Goal: Task Accomplishment & Management: Complete application form

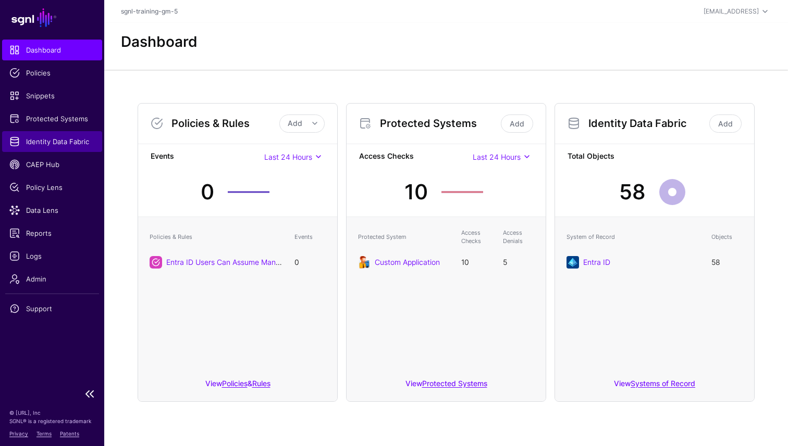
click at [35, 144] on span "Identity Data Fabric" at bounding box center [51, 141] width 85 height 10
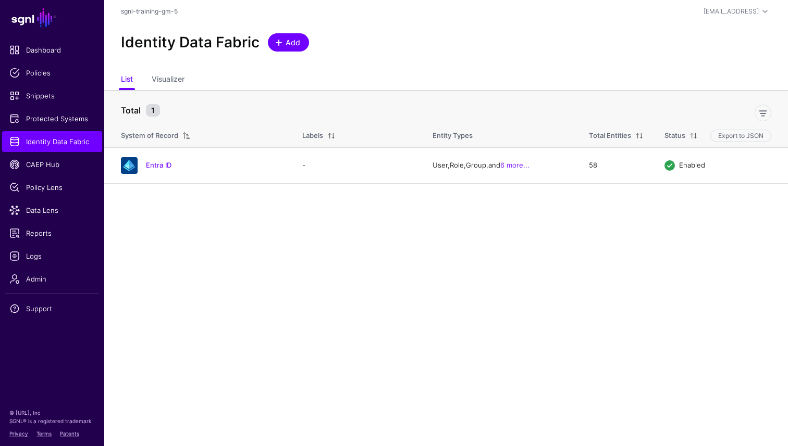
click at [293, 41] on span "Add" at bounding box center [292, 42] width 17 height 11
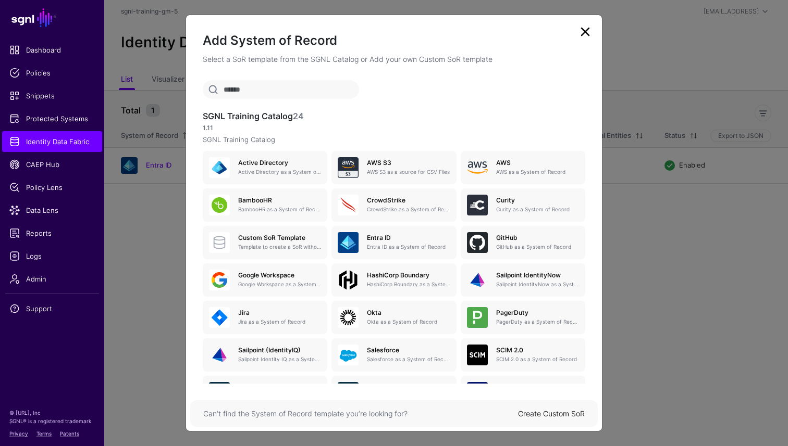
click at [272, 91] on input "text" at bounding box center [281, 89] width 156 height 19
click at [269, 317] on h5 "Jira" at bounding box center [279, 312] width 83 height 7
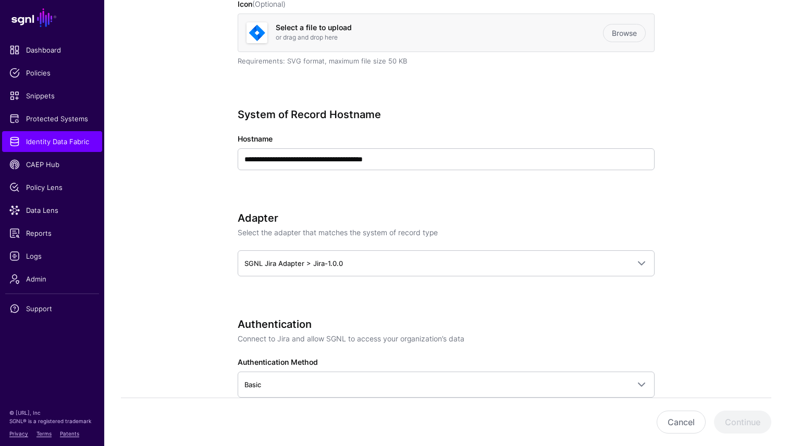
scroll to position [310, 0]
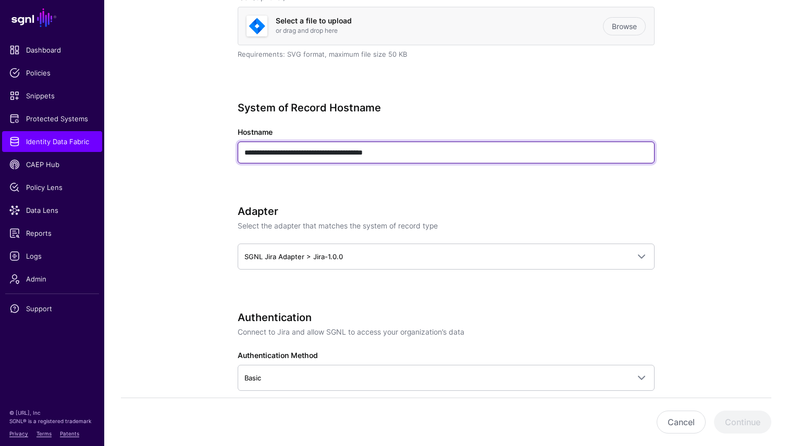
click at [413, 155] on input "**********" at bounding box center [446, 153] width 417 height 22
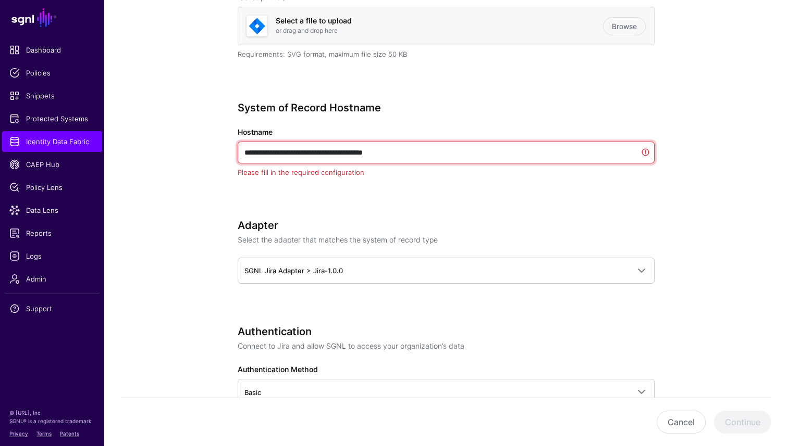
click at [413, 155] on input "**********" at bounding box center [446, 153] width 417 height 22
paste input "text"
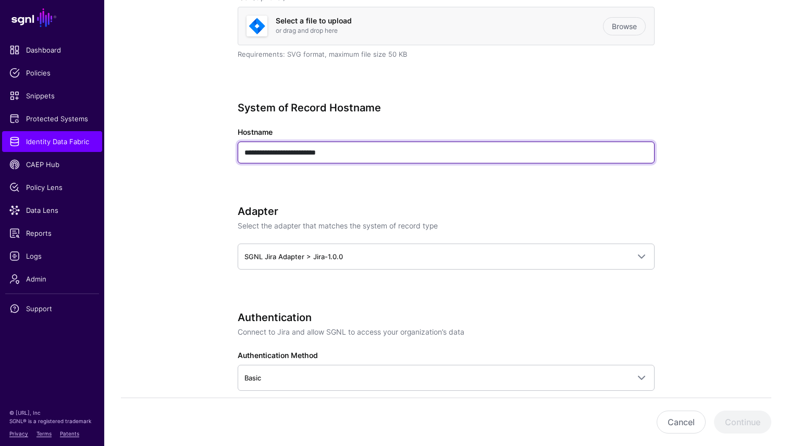
type input "**********"
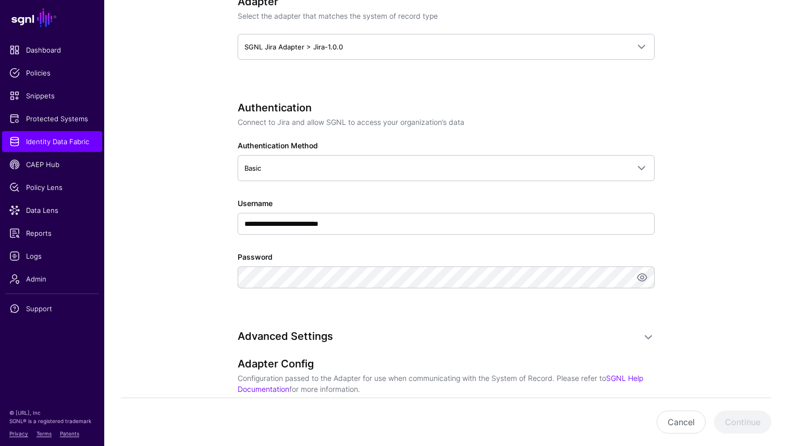
scroll to position [521, 0]
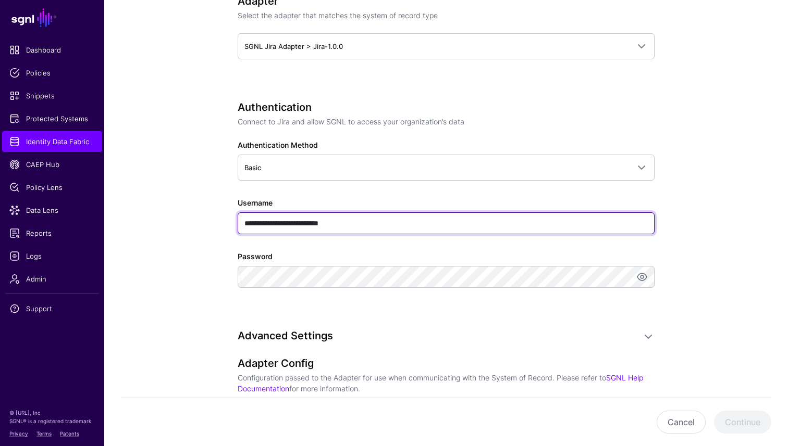
click at [360, 224] on input "**********" at bounding box center [446, 224] width 417 height 22
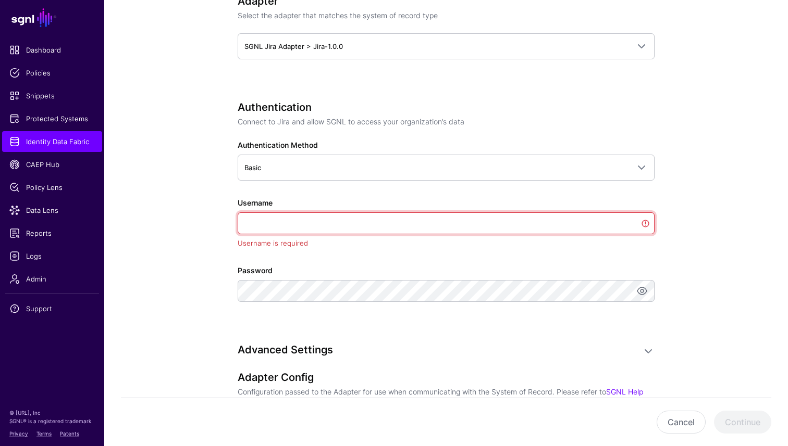
paste input "**********"
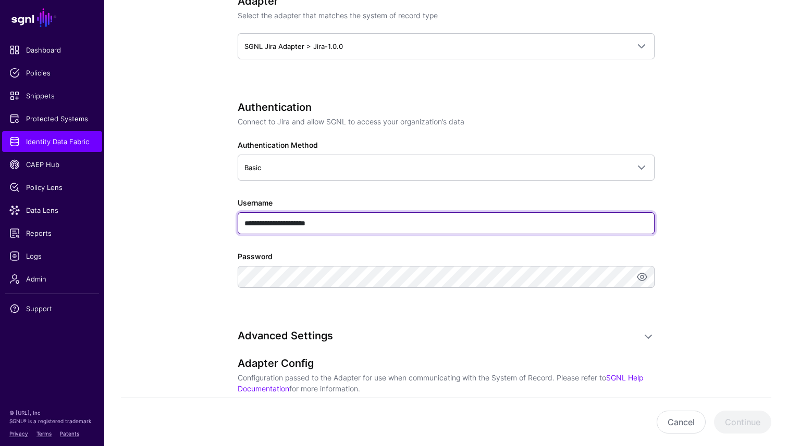
type input "**********"
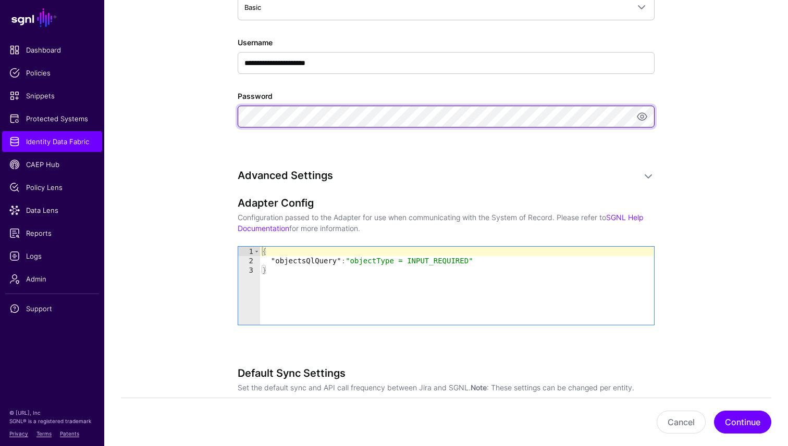
scroll to position [689, 0]
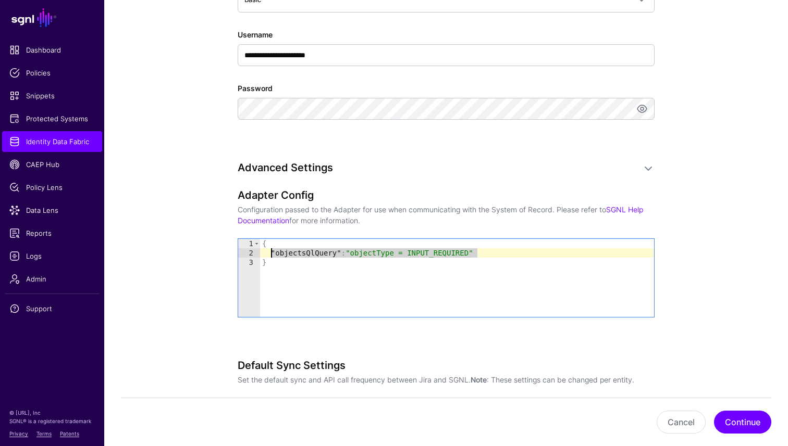
drag, startPoint x: 480, startPoint y: 252, endPoint x: 272, endPoint y: 251, distance: 207.3
click at [272, 251] on div "{ "objectsQlQuery" : "objectType = INPUT_REQUIRED" }" at bounding box center [457, 287] width 394 height 97
paste textarea "Cursor at row 2"
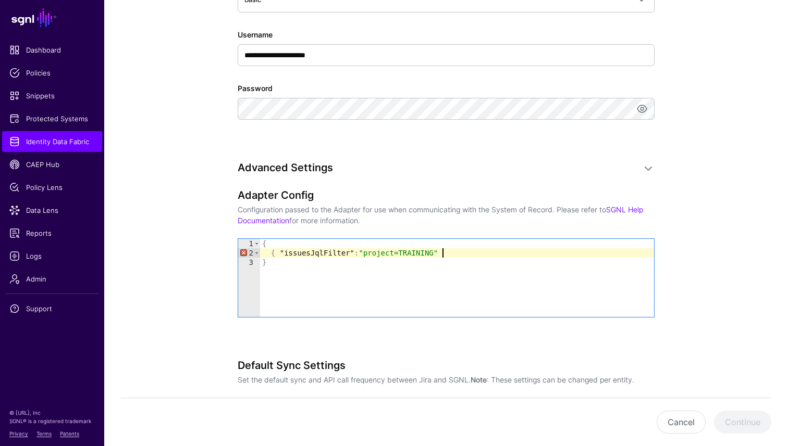
click at [276, 254] on div "{ { "issuesJqlFilter" : "project=TRAINING" }" at bounding box center [457, 287] width 394 height 97
type textarea "**********"
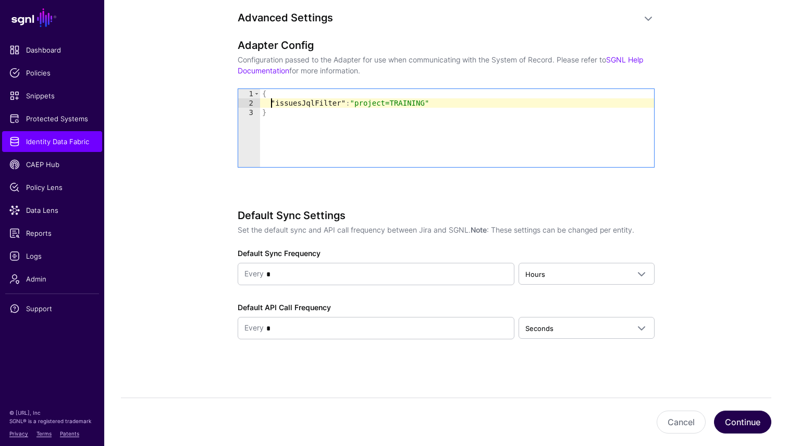
click at [738, 421] on button "Continue" at bounding box center [742, 422] width 57 height 23
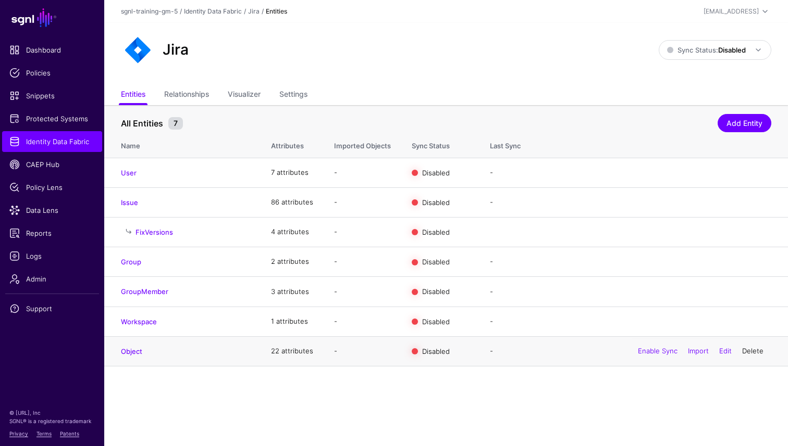
click at [761, 355] on link "Delete" at bounding box center [752, 351] width 21 height 8
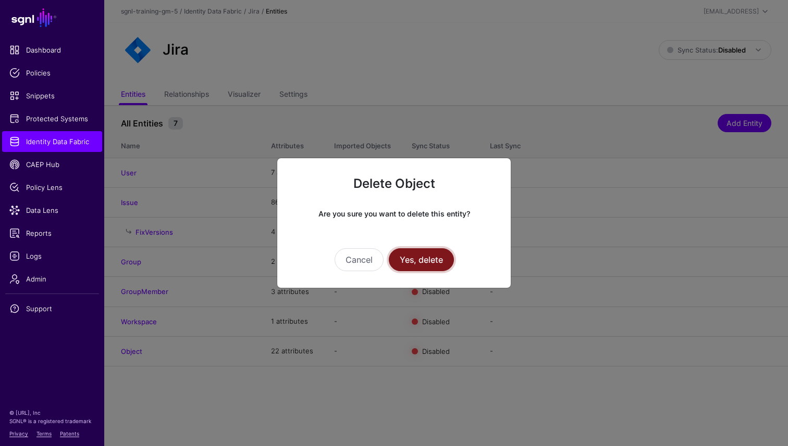
click at [415, 253] on button "Yes, delete" at bounding box center [421, 259] width 65 height 23
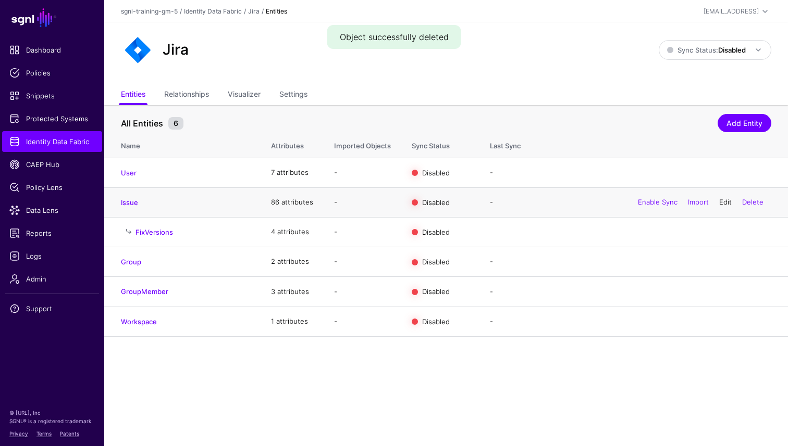
click at [719, 204] on link "Edit" at bounding box center [725, 202] width 13 height 8
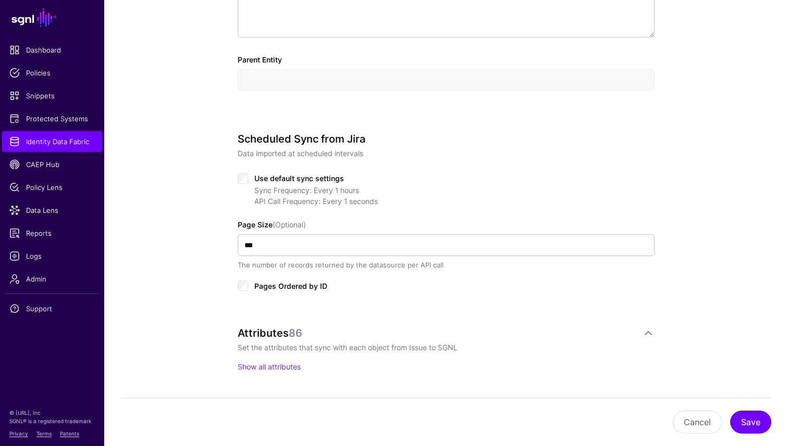
scroll to position [404, 0]
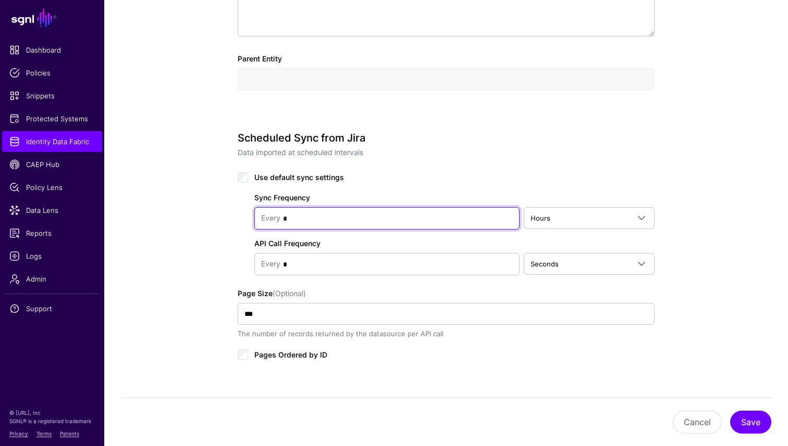
click at [459, 225] on input "*" at bounding box center [396, 218] width 232 height 21
type input "*"
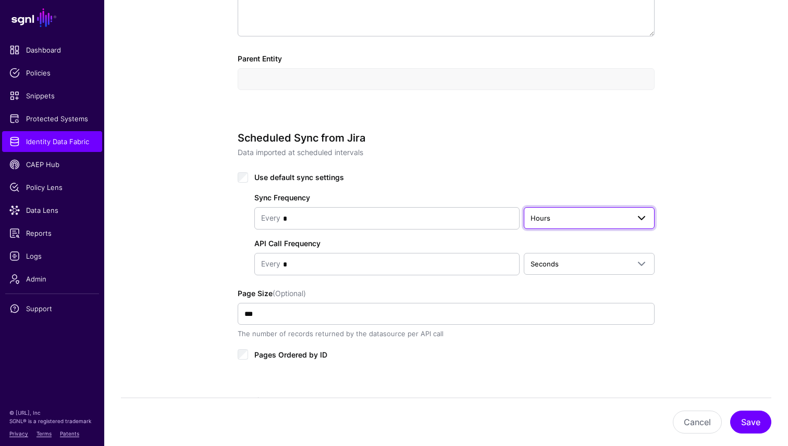
click at [606, 220] on span "Hours" at bounding box center [579, 218] width 98 height 11
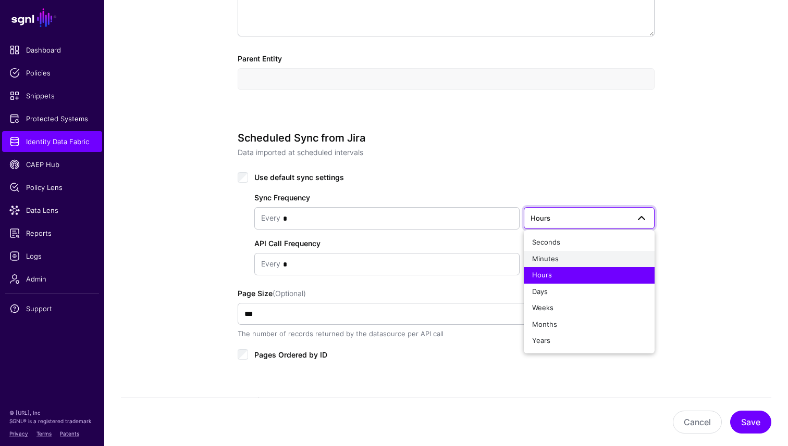
click at [572, 260] on div "Minutes" at bounding box center [589, 259] width 114 height 10
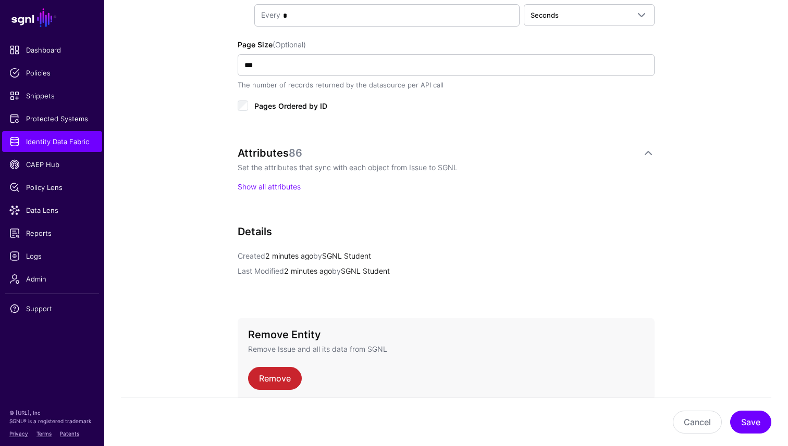
scroll to position [702, 0]
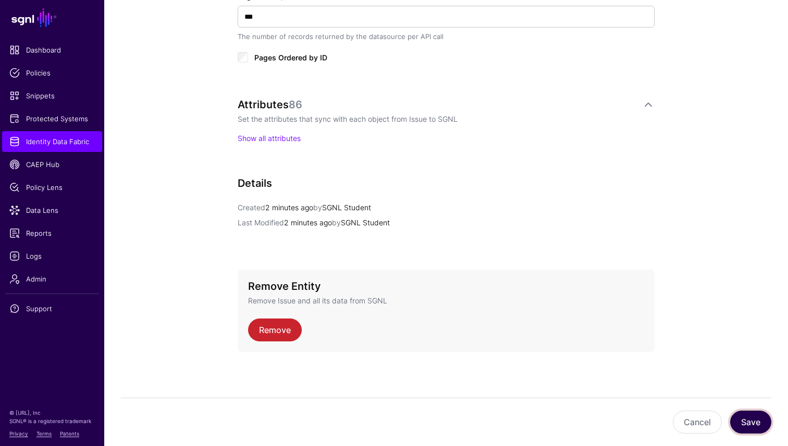
click at [755, 420] on button "Save" at bounding box center [750, 422] width 41 height 23
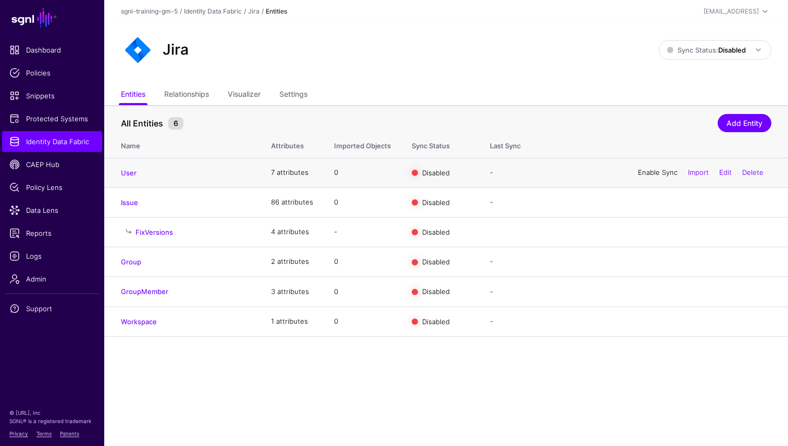
click at [643, 171] on link "Enable Sync" at bounding box center [658, 172] width 40 height 8
click at [646, 201] on link "Enable Sync" at bounding box center [658, 202] width 40 height 8
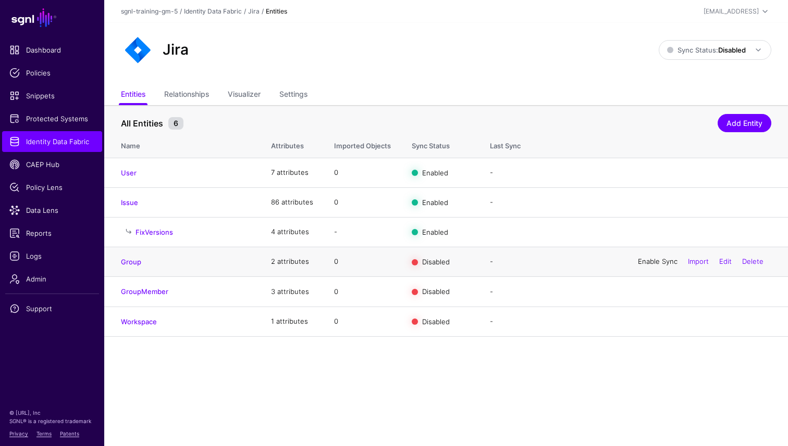
click at [642, 266] on link "Enable Sync" at bounding box center [658, 261] width 40 height 8
click at [655, 295] on link "Enable Sync" at bounding box center [658, 292] width 40 height 8
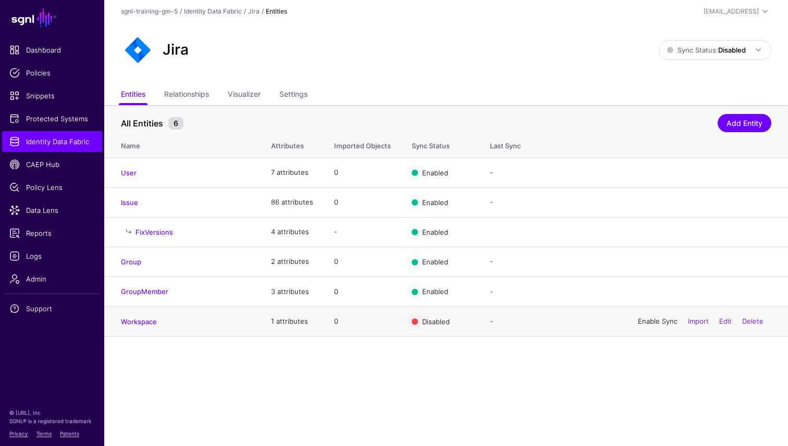
click at [648, 322] on link "Enable Sync" at bounding box center [658, 321] width 40 height 8
click at [757, 49] on span at bounding box center [758, 50] width 13 height 13
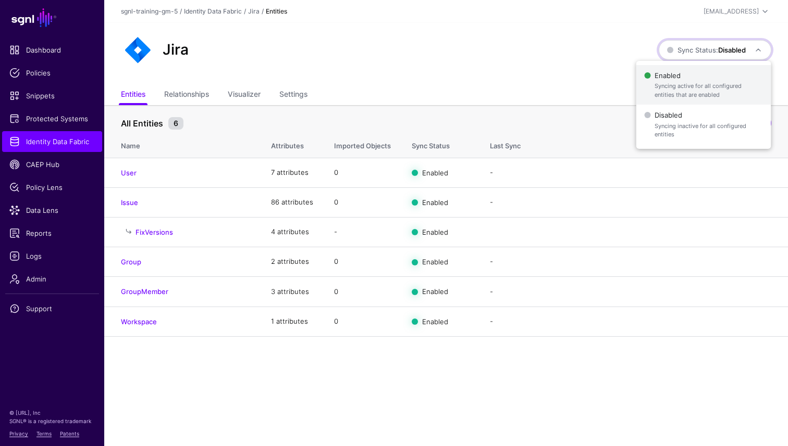
click at [664, 90] on span "Syncing active for all configured entities that are enabled" at bounding box center [708, 90] width 108 height 17
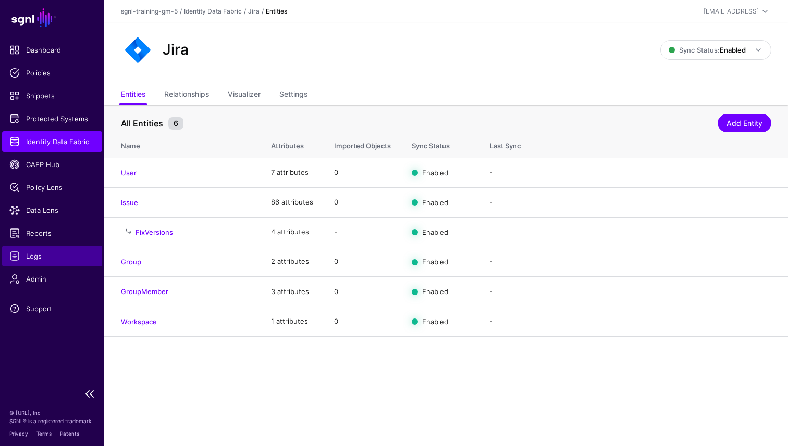
click at [43, 255] on span "Logs" at bounding box center [51, 256] width 85 height 10
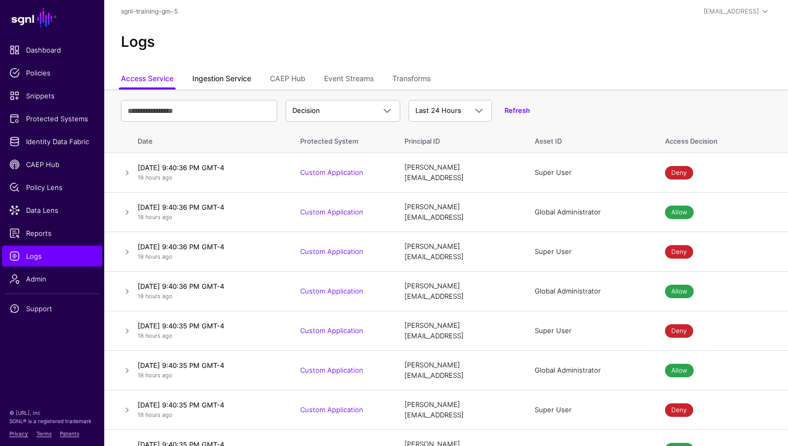
click at [206, 77] on link "Ingestion Service" at bounding box center [221, 80] width 59 height 20
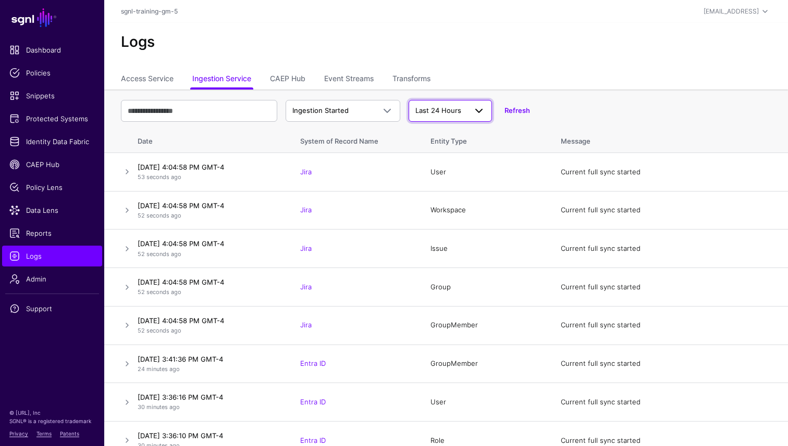
click at [450, 118] on link "Last 24 Hours" at bounding box center [449, 111] width 83 height 22
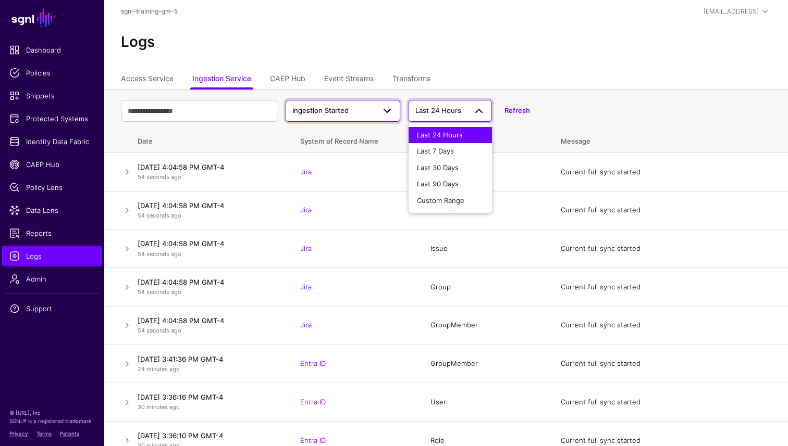
click at [363, 111] on span "Ingestion Started" at bounding box center [333, 111] width 82 height 10
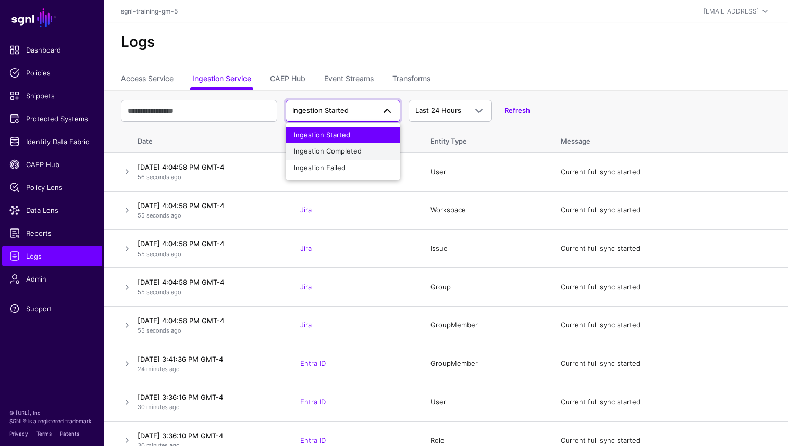
click at [346, 148] on span "Ingestion Completed" at bounding box center [328, 151] width 68 height 8
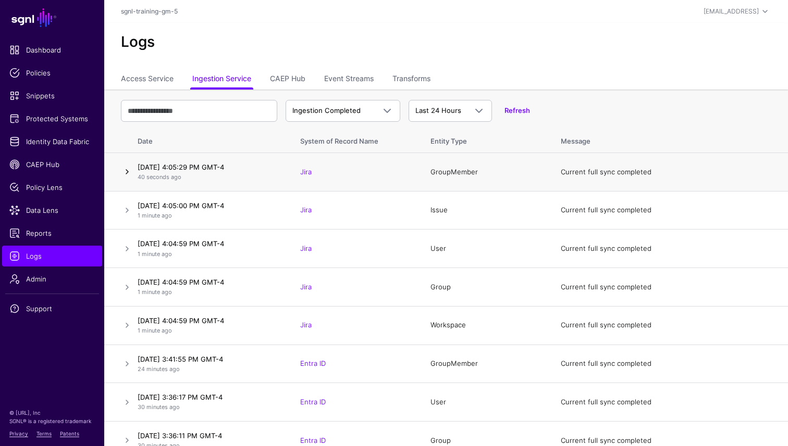
click at [130, 171] on link at bounding box center [127, 172] width 13 height 13
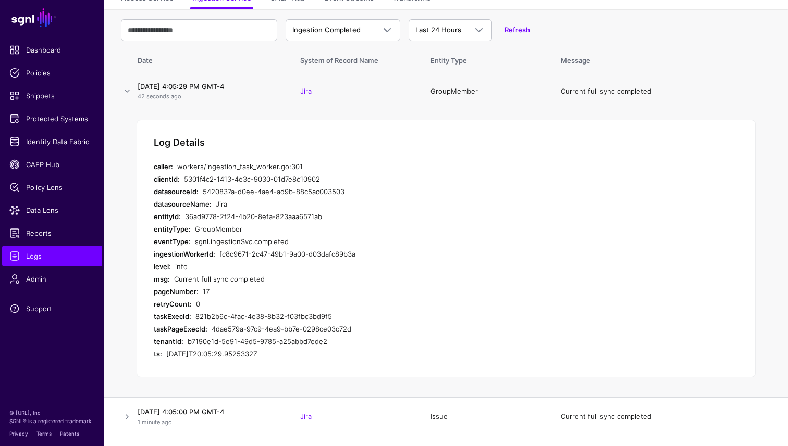
scroll to position [77, 0]
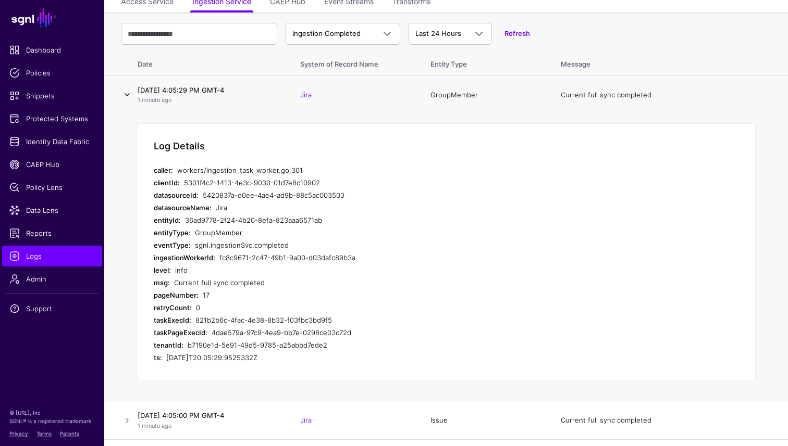
click at [126, 97] on link at bounding box center [127, 95] width 13 height 13
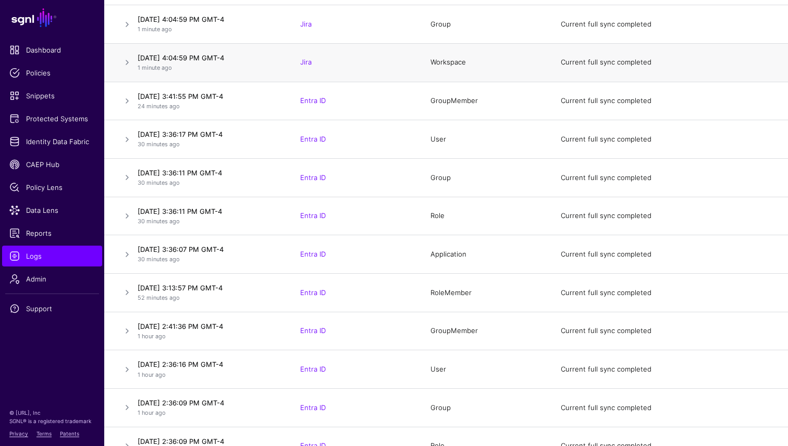
scroll to position [0, 0]
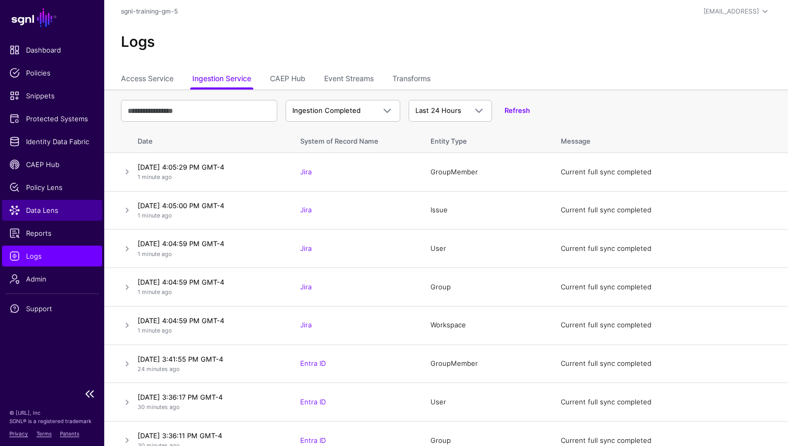
click at [39, 210] on span "Data Lens" at bounding box center [51, 210] width 85 height 10
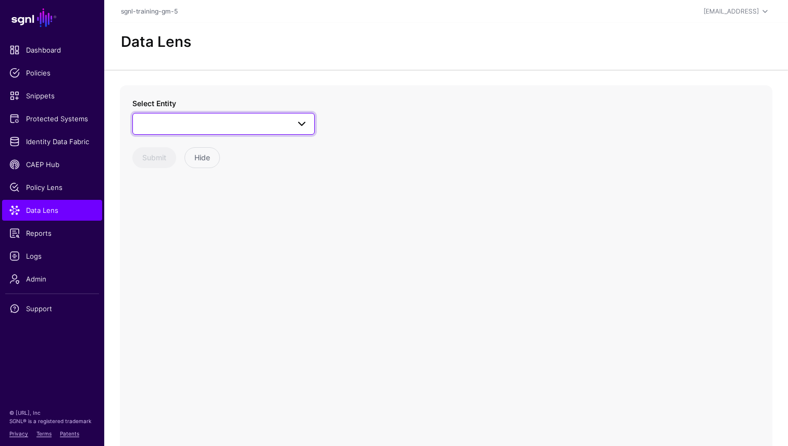
click at [163, 120] on span at bounding box center [223, 124] width 169 height 13
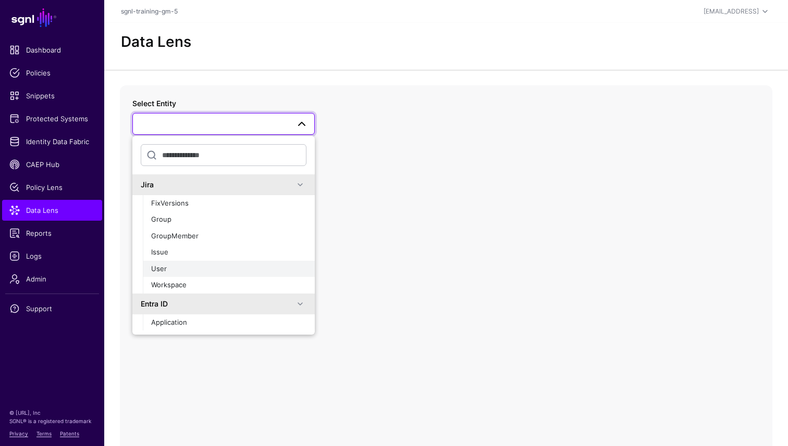
click at [170, 266] on div "User" at bounding box center [228, 269] width 155 height 10
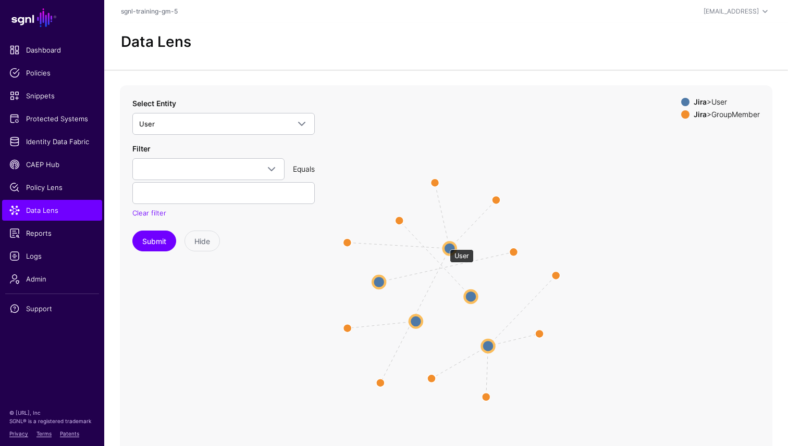
click at [444, 245] on circle at bounding box center [449, 248] width 13 height 13
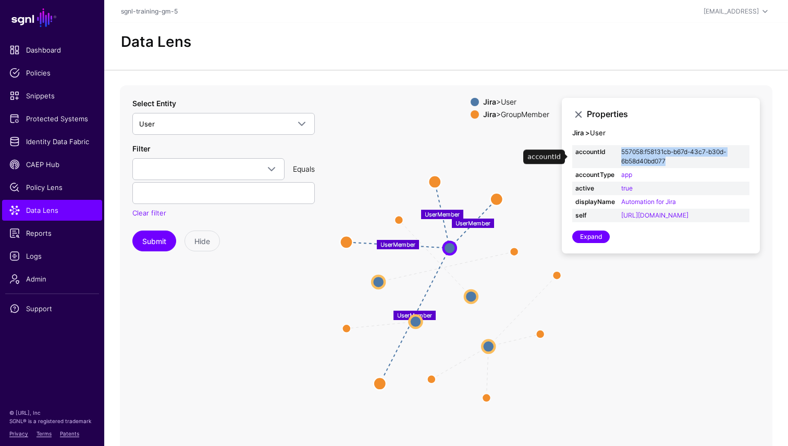
click at [648, 160] on link "557058:f58131cb-b67d-43c7-b30d-6b58d40bd077" at bounding box center [673, 156] width 105 height 17
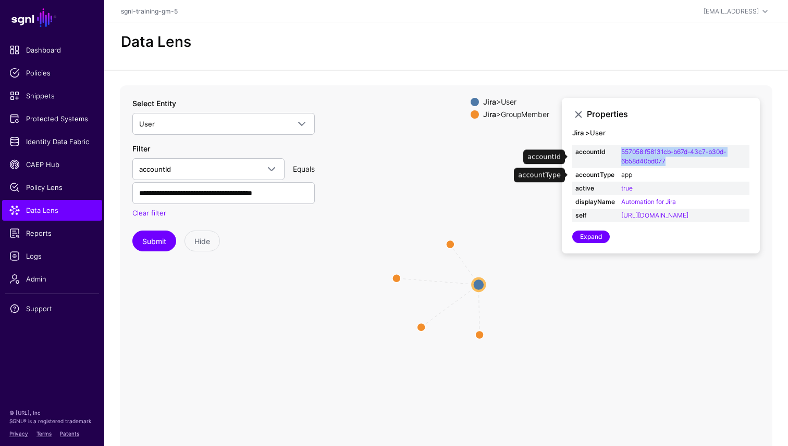
click at [623, 173] on link "app" at bounding box center [626, 175] width 11 height 8
type input "***"
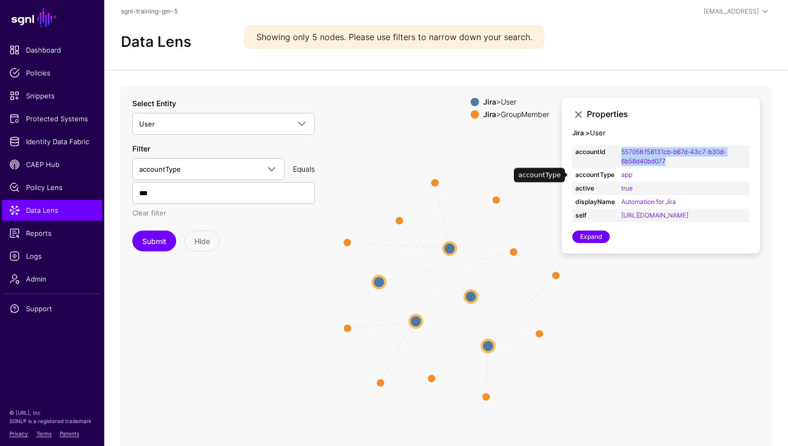
click at [161, 211] on link "Clear filter" at bounding box center [149, 213] width 34 height 8
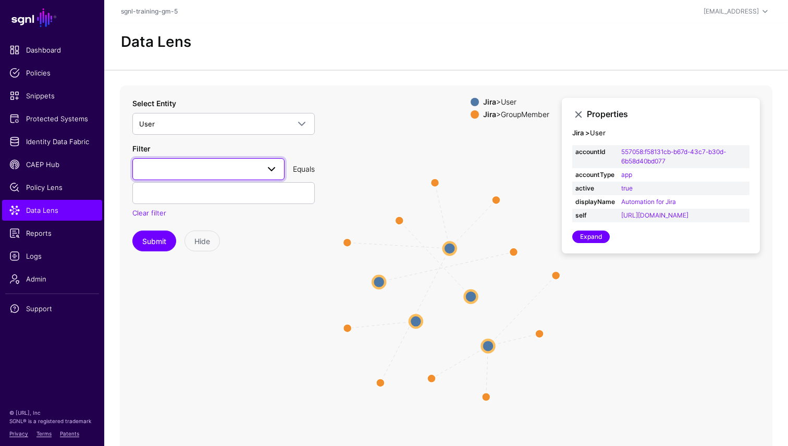
click at [224, 167] on span at bounding box center [208, 169] width 139 height 13
click at [170, 295] on span "emailAddress" at bounding box center [163, 293] width 44 height 8
click at [178, 188] on input "text" at bounding box center [223, 193] width 182 height 22
type input "**********"
click at [132, 231] on button "Submit" at bounding box center [154, 241] width 44 height 21
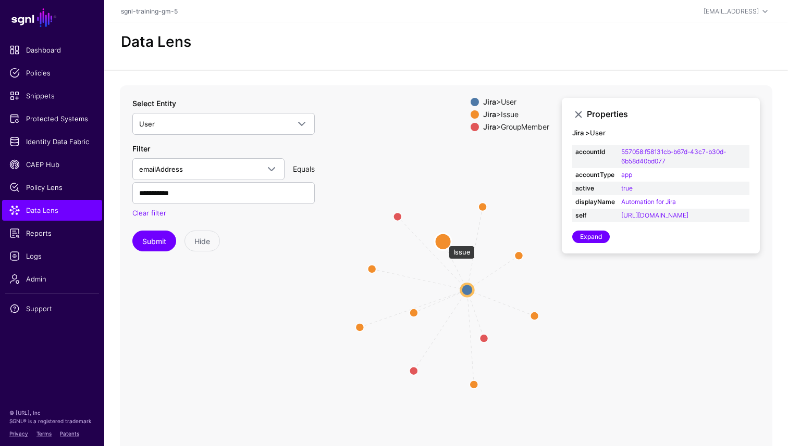
click at [443, 241] on circle at bounding box center [442, 241] width 17 height 17
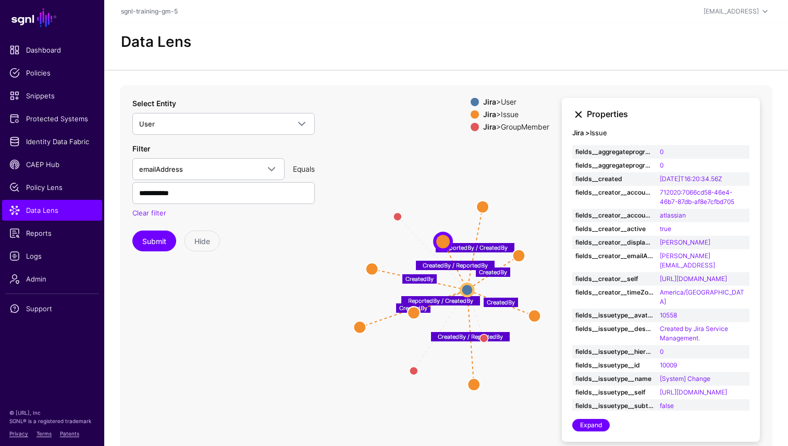
click at [577, 114] on link at bounding box center [578, 114] width 13 height 13
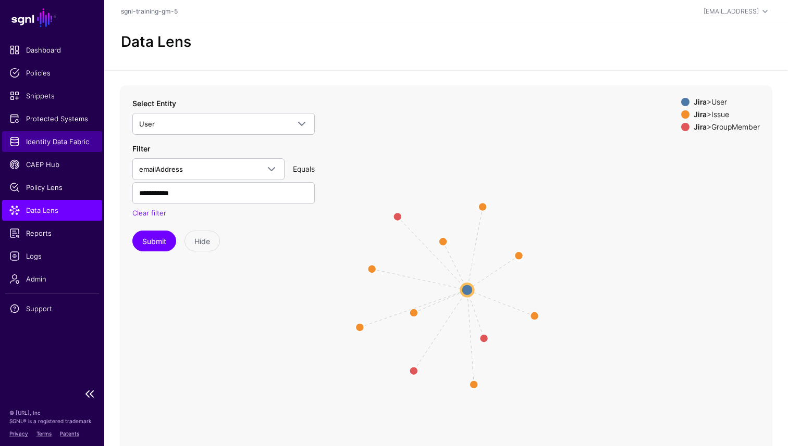
click at [33, 143] on span "Identity Data Fabric" at bounding box center [51, 141] width 85 height 10
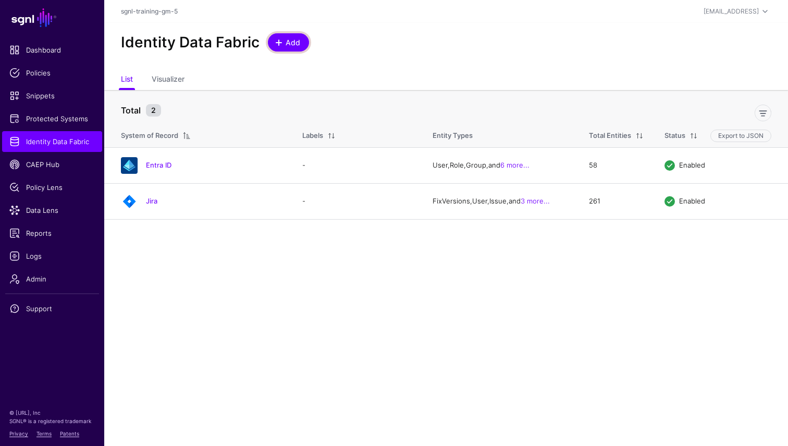
click at [292, 42] on span "Add" at bounding box center [292, 42] width 17 height 11
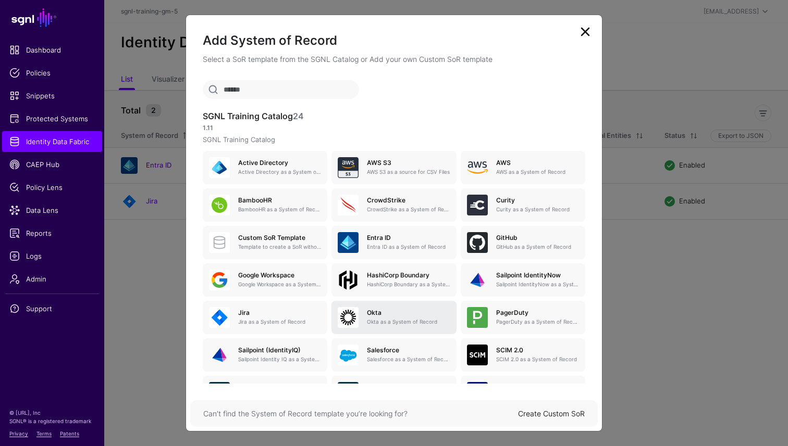
click at [389, 318] on div "[PERSON_NAME] as a System of Record" at bounding box center [403, 317] width 91 height 17
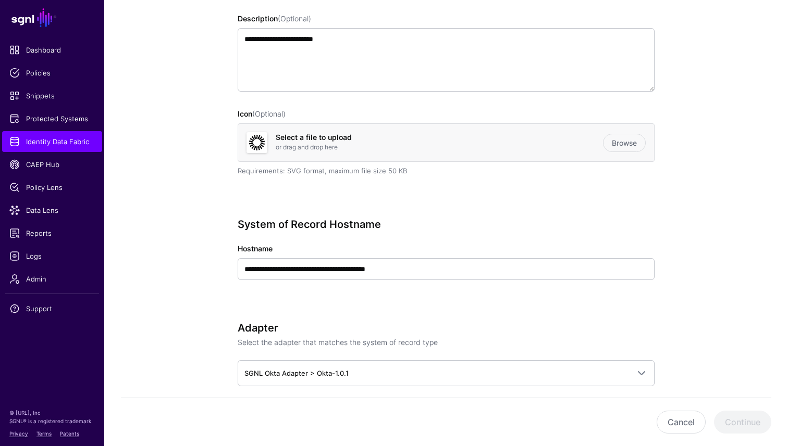
scroll to position [195, 0]
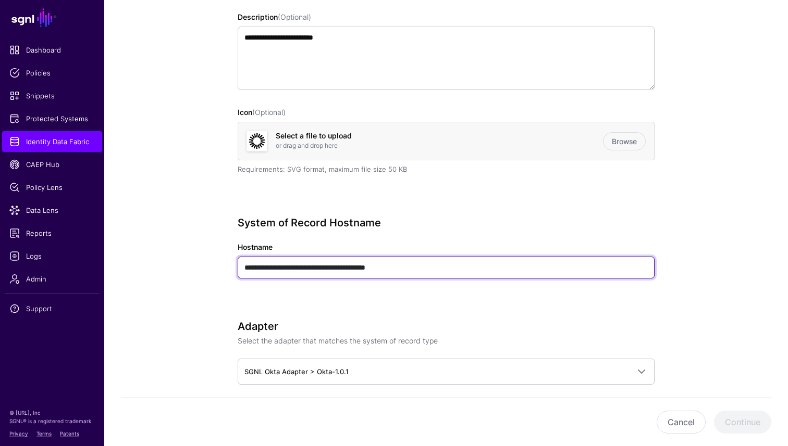
click at [419, 275] on input "**********" at bounding box center [446, 268] width 417 height 22
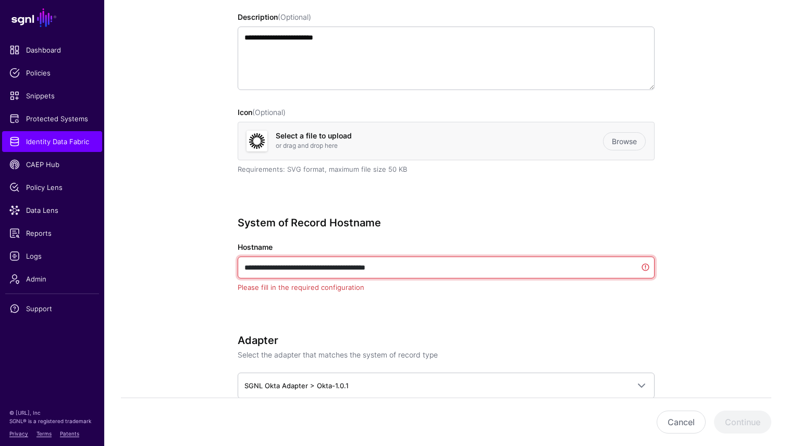
click at [419, 275] on input "**********" at bounding box center [446, 268] width 417 height 22
paste input "**********"
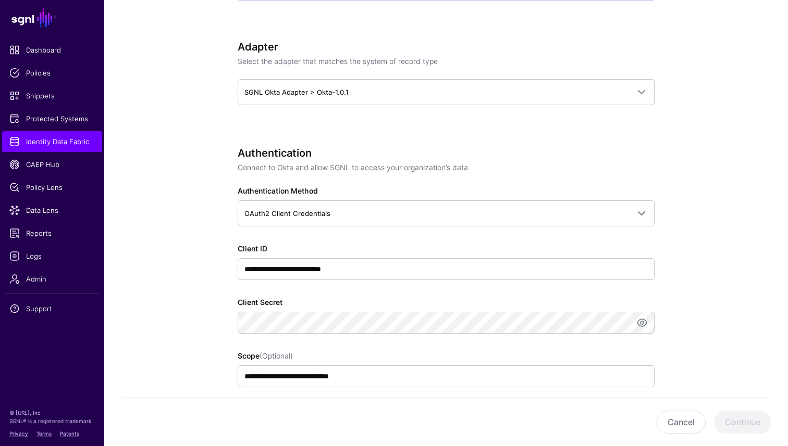
scroll to position [477, 0]
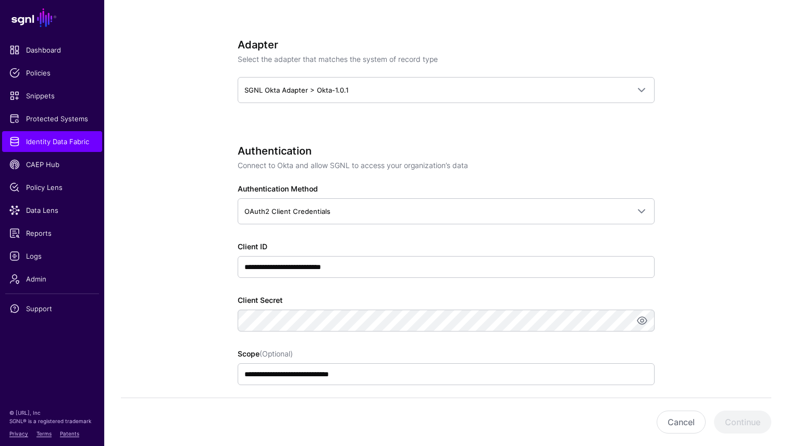
type input "**********"
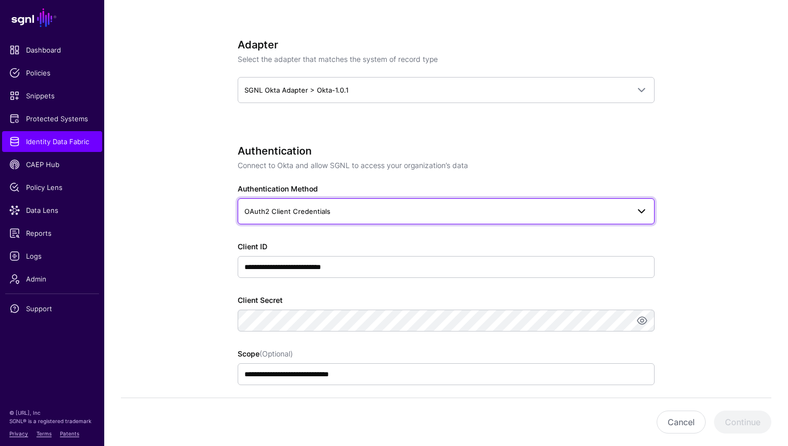
click at [327, 208] on span "OAuth2 Client Credentials" at bounding box center [287, 211] width 86 height 8
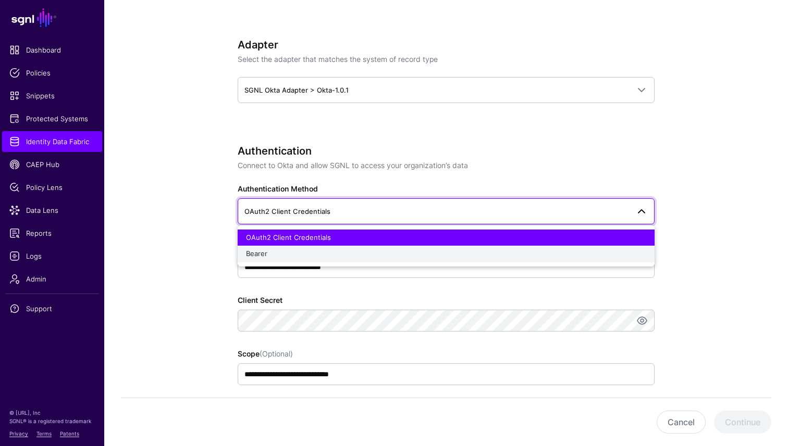
click at [303, 257] on div "Bearer" at bounding box center [446, 254] width 400 height 10
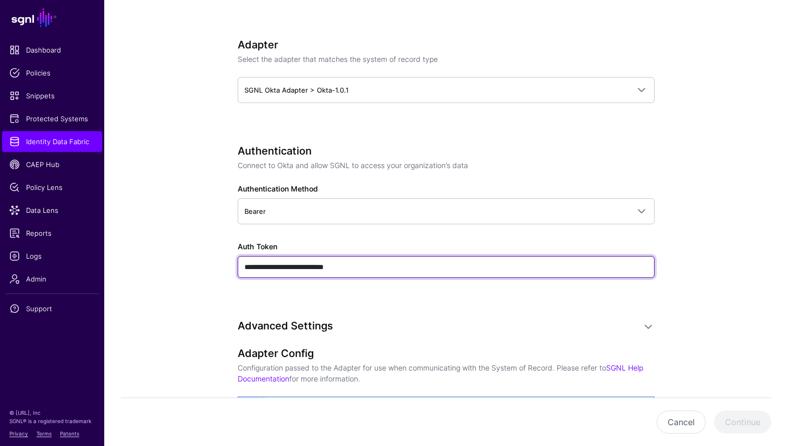
click at [377, 269] on input "**********" at bounding box center [446, 267] width 417 height 22
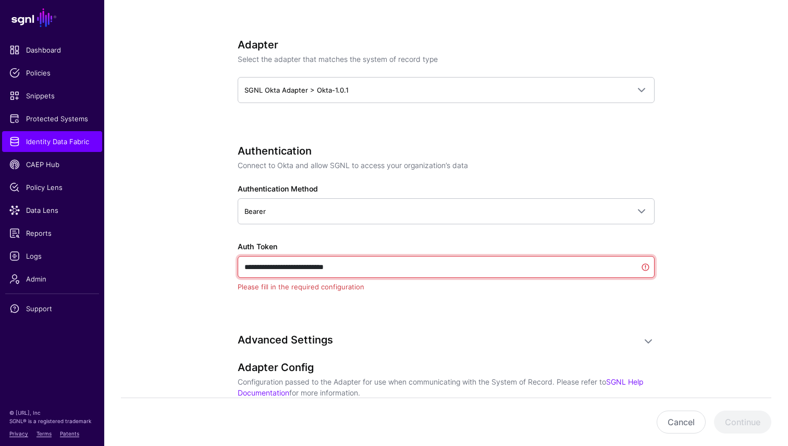
click at [377, 269] on input "**********" at bounding box center [446, 267] width 417 height 22
paste input "**********"
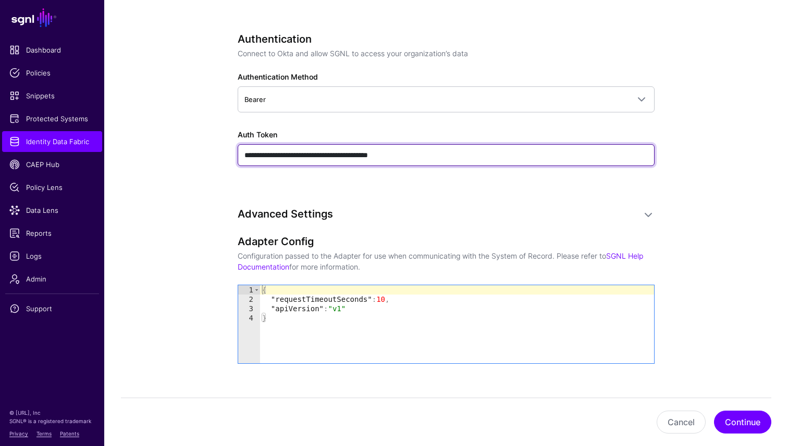
scroll to position [592, 0]
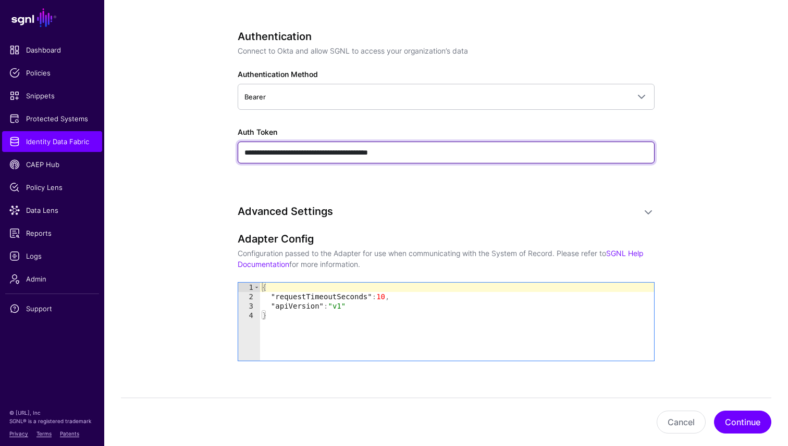
type input "**********"
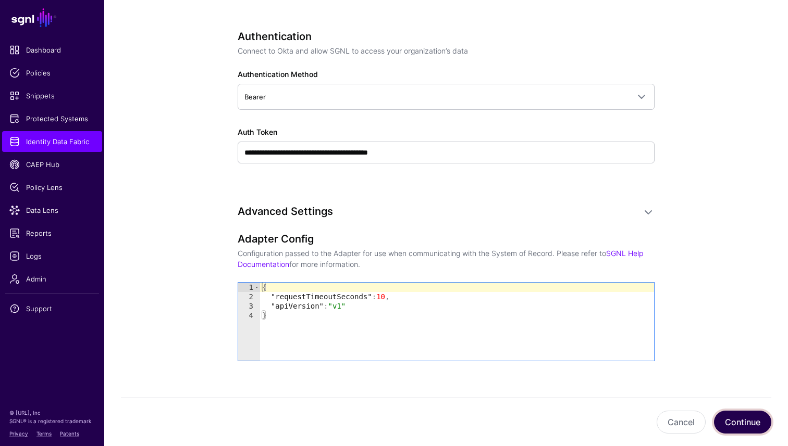
click at [754, 412] on button "Continue" at bounding box center [742, 422] width 57 height 23
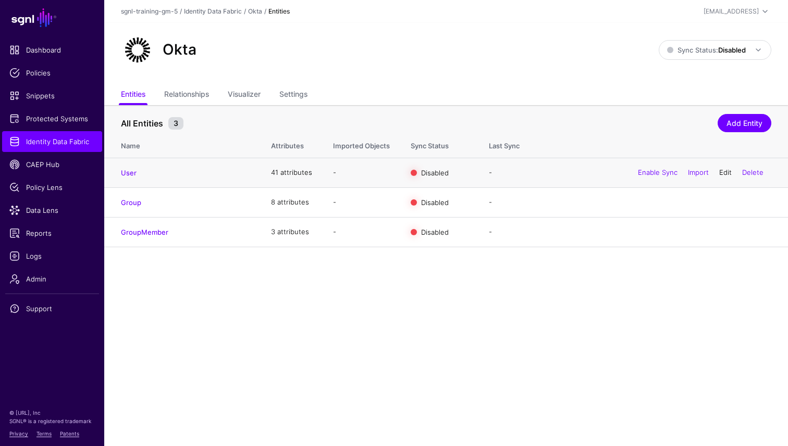
click at [727, 174] on link "Edit" at bounding box center [725, 172] width 13 height 8
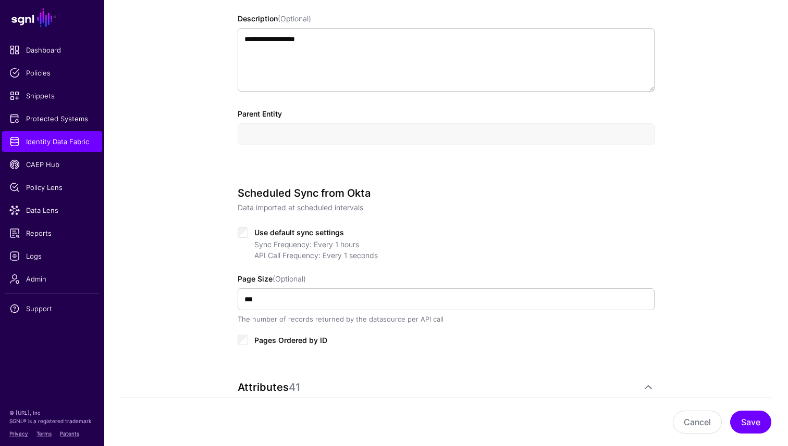
scroll to position [353, 0]
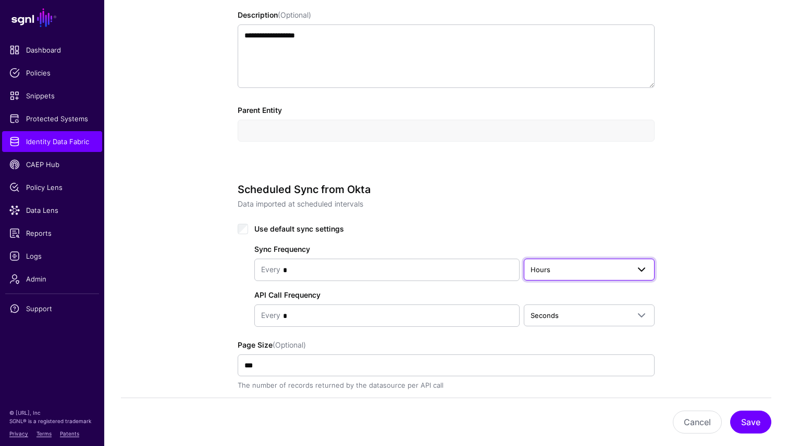
click at [565, 279] on link "Hours" at bounding box center [588, 270] width 131 height 22
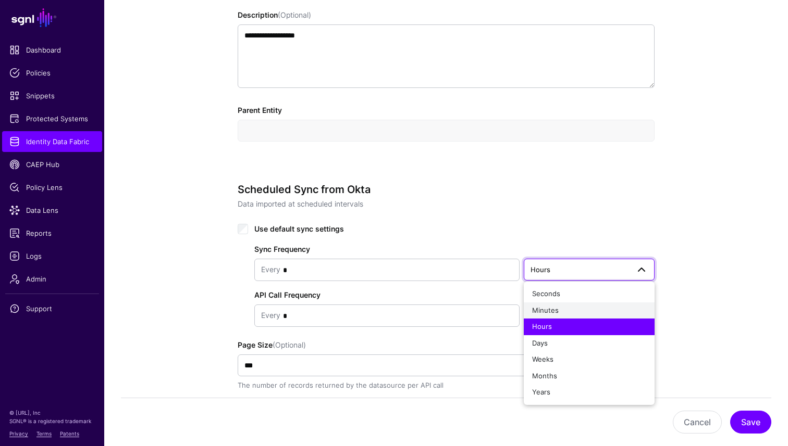
click at [555, 308] on span "Minutes" at bounding box center [545, 310] width 27 height 8
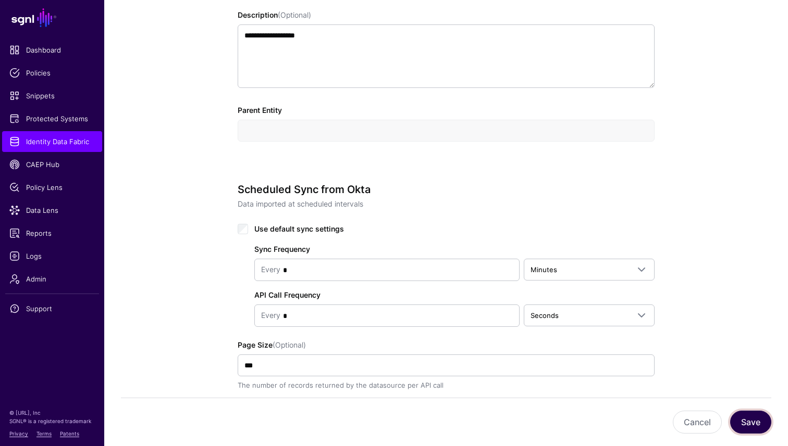
click at [748, 421] on button "Save" at bounding box center [750, 422] width 41 height 23
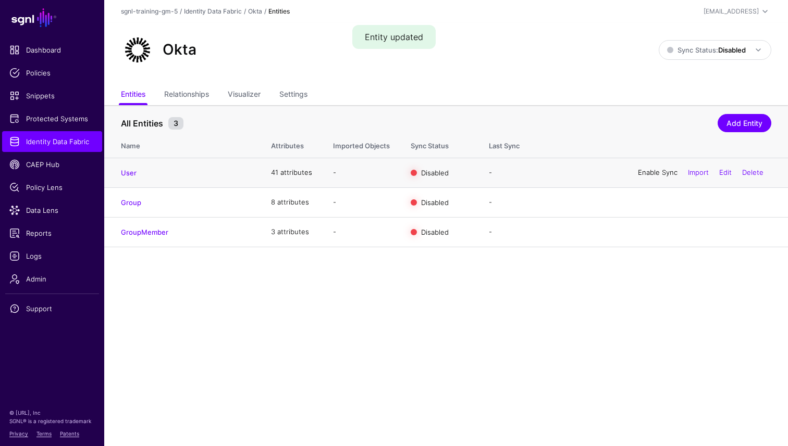
click at [650, 172] on link "Enable Sync" at bounding box center [658, 172] width 40 height 8
click at [648, 203] on link "Enable Sync" at bounding box center [658, 202] width 40 height 8
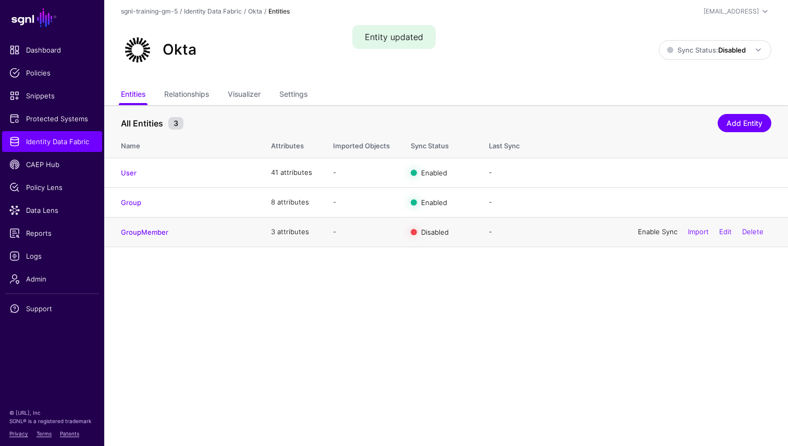
click at [646, 236] on link "Enable Sync" at bounding box center [658, 232] width 40 height 8
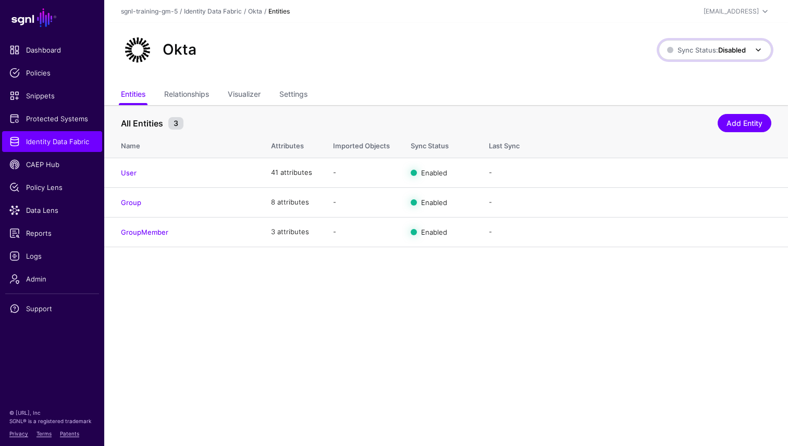
click at [734, 56] on span "Sync Status: Disabled" at bounding box center [715, 50] width 97 height 13
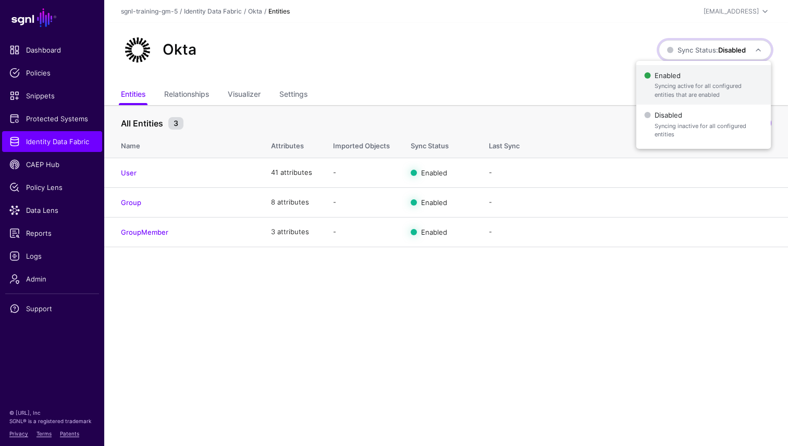
click at [690, 86] on span "Syncing active for all configured entities that are enabled" at bounding box center [708, 90] width 108 height 17
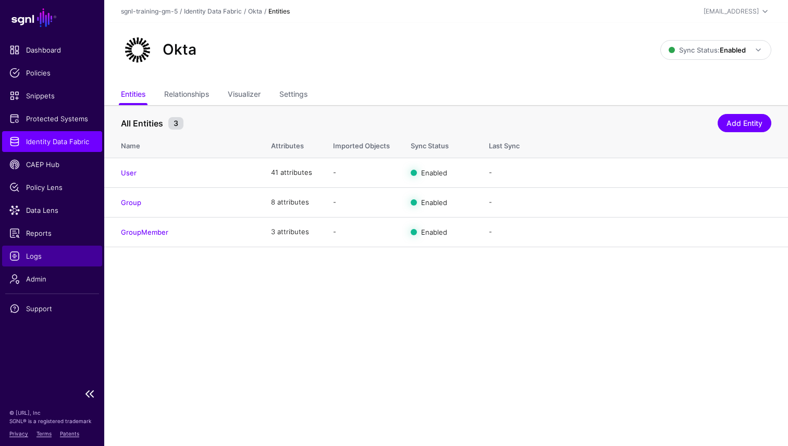
click at [43, 262] on link "Logs" at bounding box center [52, 256] width 100 height 21
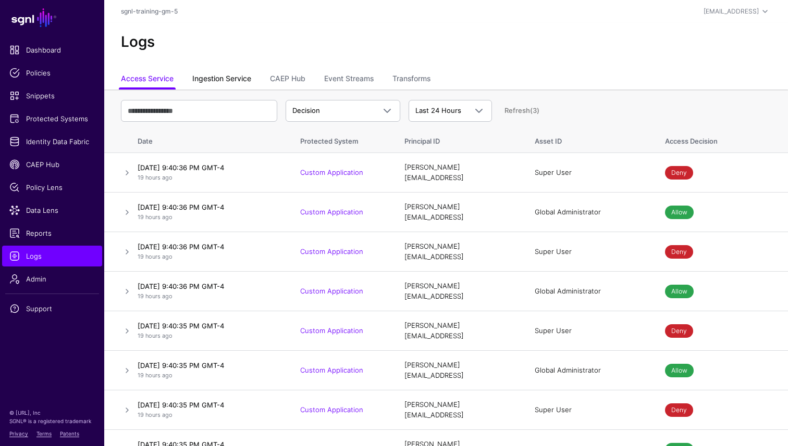
click at [239, 80] on link "Ingestion Service" at bounding box center [221, 80] width 59 height 20
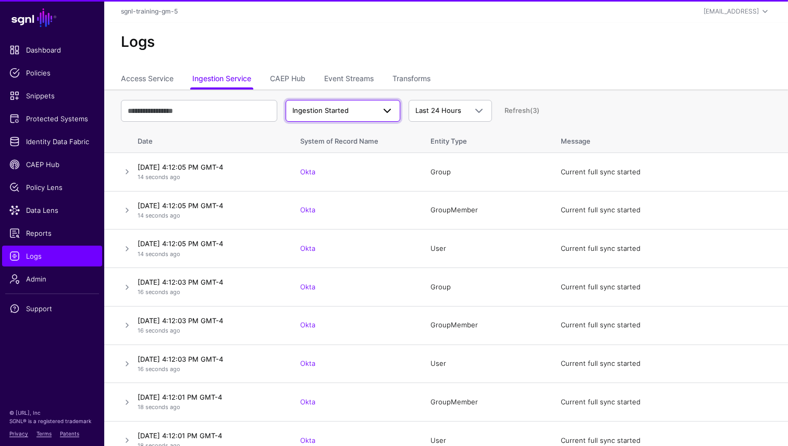
click at [316, 106] on span "Ingestion Started" at bounding box center [320, 110] width 56 height 8
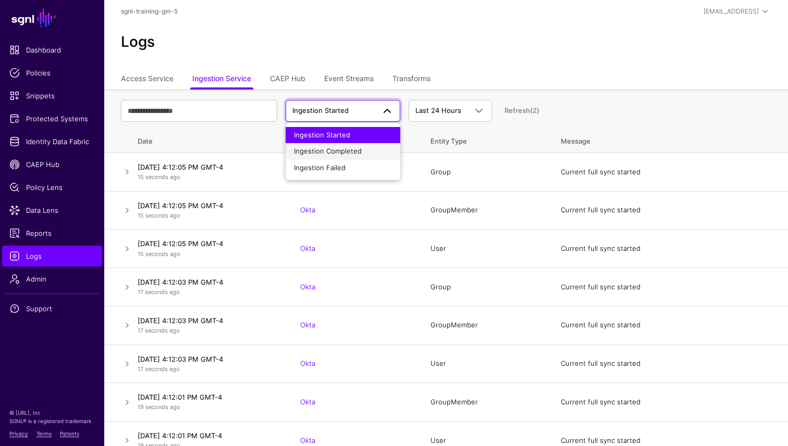
click at [326, 151] on span "Ingestion Completed" at bounding box center [328, 151] width 68 height 8
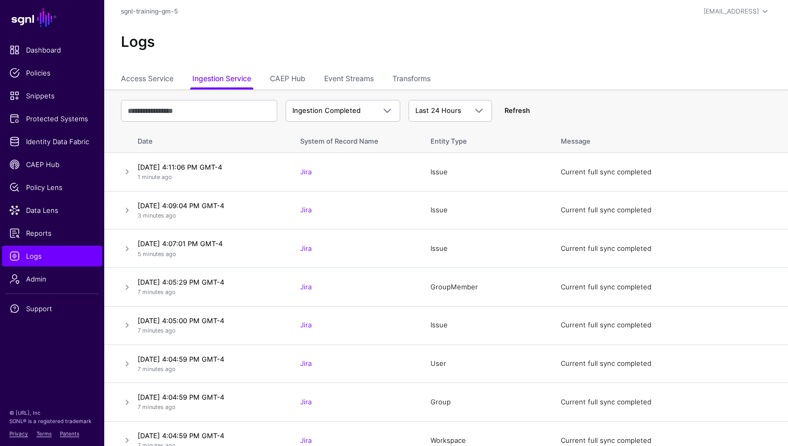
click at [521, 108] on link "Refresh" at bounding box center [517, 110] width 26 height 8
click at [521, 108] on link "Refresh (3)" at bounding box center [521, 110] width 35 height 8
click at [521, 108] on link "Refresh (2)" at bounding box center [521, 110] width 35 height 8
click at [521, 108] on link "Refresh" at bounding box center [517, 110] width 26 height 8
click at [366, 117] on link "Ingestion Completed" at bounding box center [342, 111] width 115 height 22
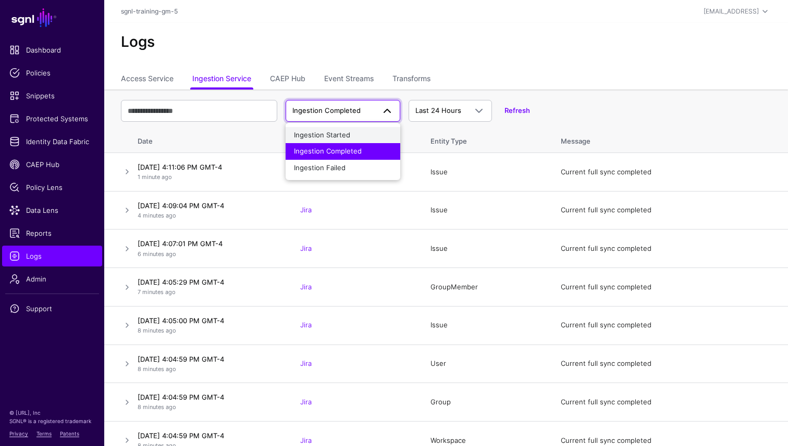
click at [354, 133] on div "Ingestion Started" at bounding box center [343, 135] width 98 height 10
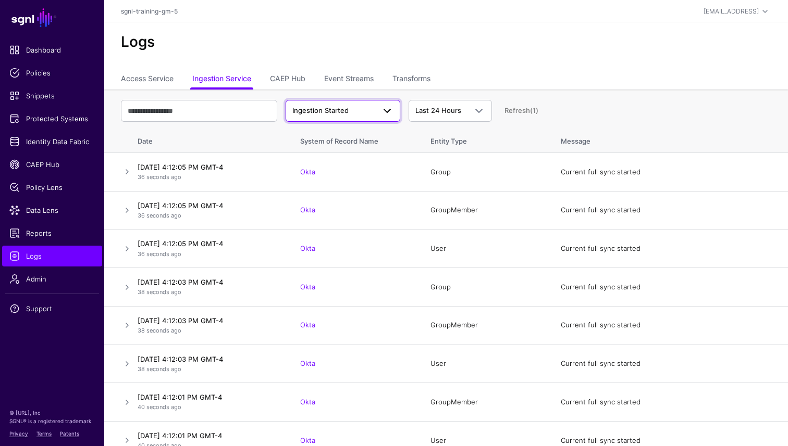
click at [338, 107] on span "Ingestion Started" at bounding box center [320, 110] width 56 height 8
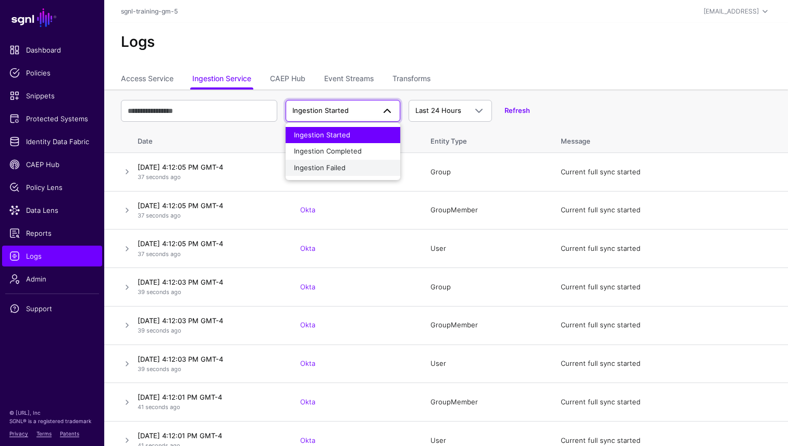
click at [334, 169] on span "Ingestion Failed" at bounding box center [320, 168] width 52 height 8
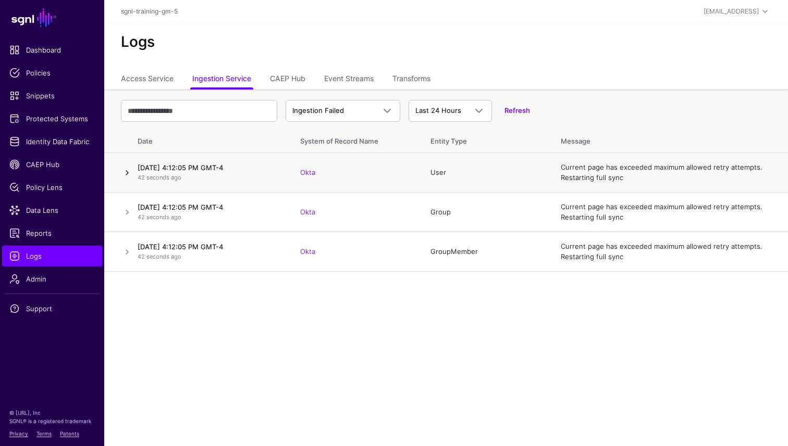
click at [122, 173] on link at bounding box center [127, 173] width 13 height 13
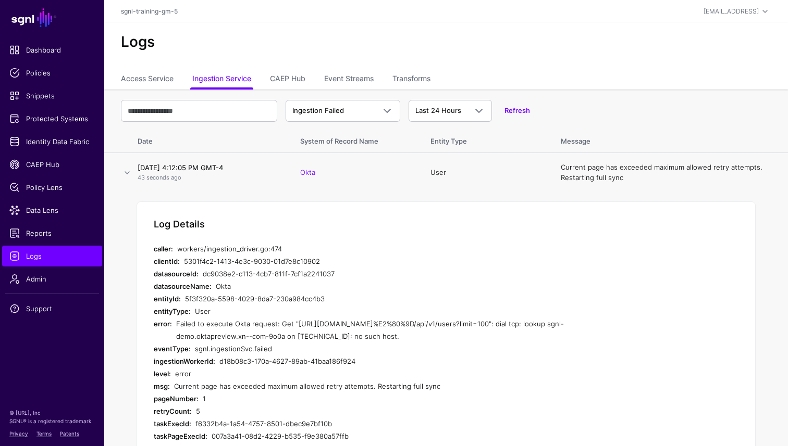
scroll to position [138, 0]
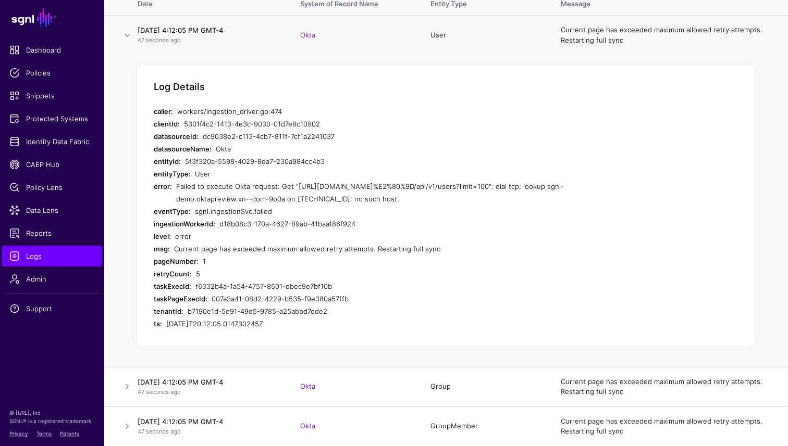
click at [284, 189] on div "Failed to execute Okta request: Get "[URL][DOMAIN_NAME]%E2%80%9D/api/v1/users?l…" at bounding box center [373, 192] width 394 height 25
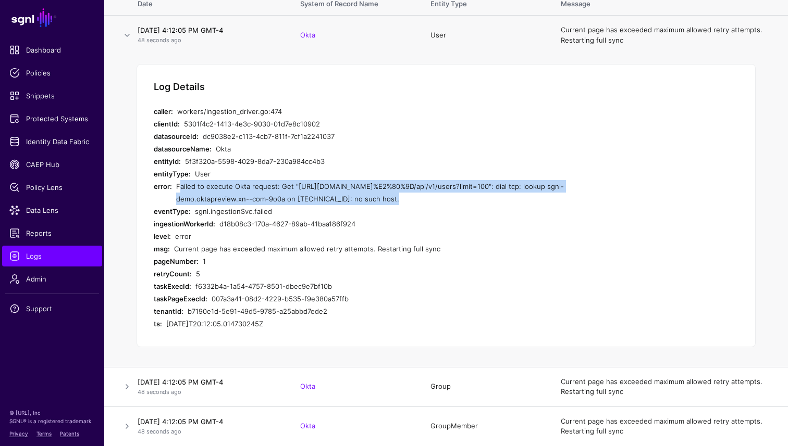
click at [215, 199] on div "Failed to execute Okta request: Get "[URL][DOMAIN_NAME]%E2%80%9D/api/v1/users?l…" at bounding box center [373, 192] width 394 height 25
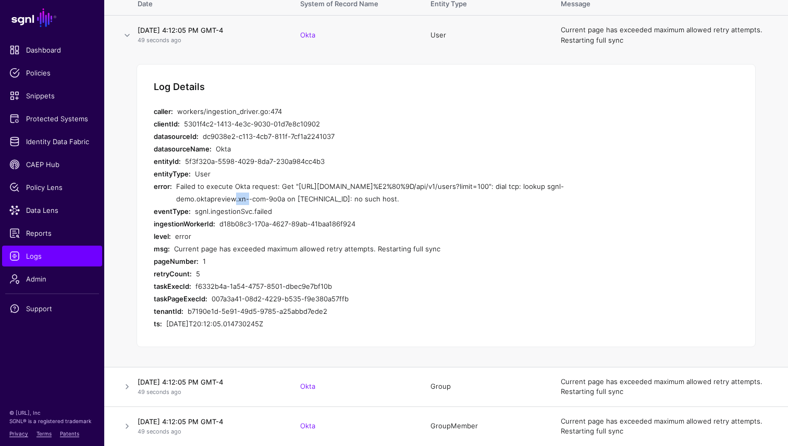
click at [215, 199] on div "Failed to execute Okta request: Get "[URL][DOMAIN_NAME]%E2%80%9D/api/v1/users?l…" at bounding box center [373, 192] width 394 height 25
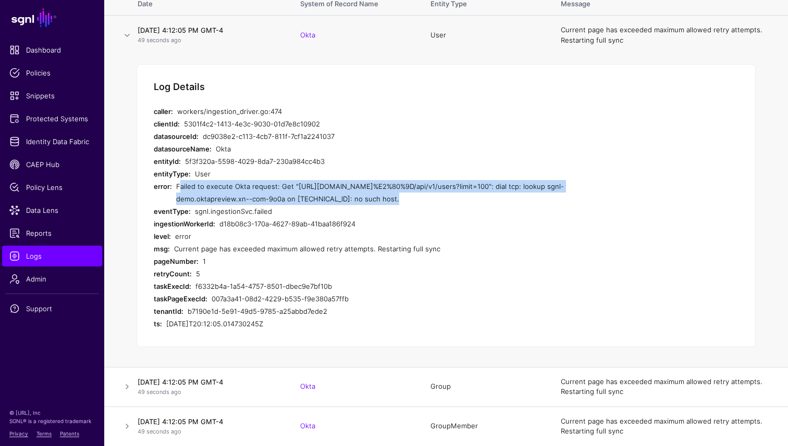
click at [219, 207] on div "sgnl.ingestionSvc.failed" at bounding box center [383, 211] width 376 height 13
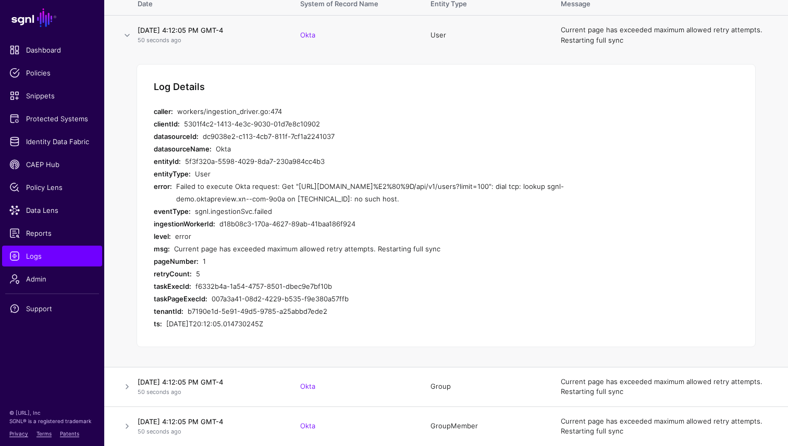
click at [219, 207] on div "sgnl.ingestionSvc.failed" at bounding box center [383, 211] width 376 height 13
click at [233, 222] on div "d18b08c3-170a-4627-89ab-41baa186f924" at bounding box center [394, 224] width 351 height 13
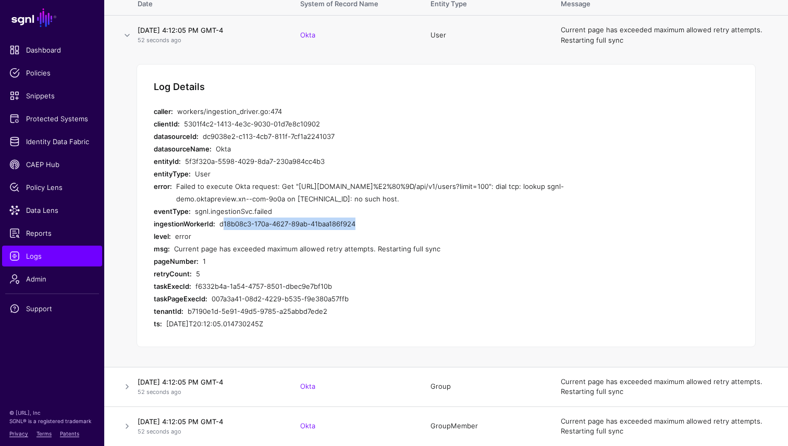
click at [220, 247] on div "Current page has exceeded maximum allowed retry attempts. Restarting full sync" at bounding box center [372, 249] width 396 height 13
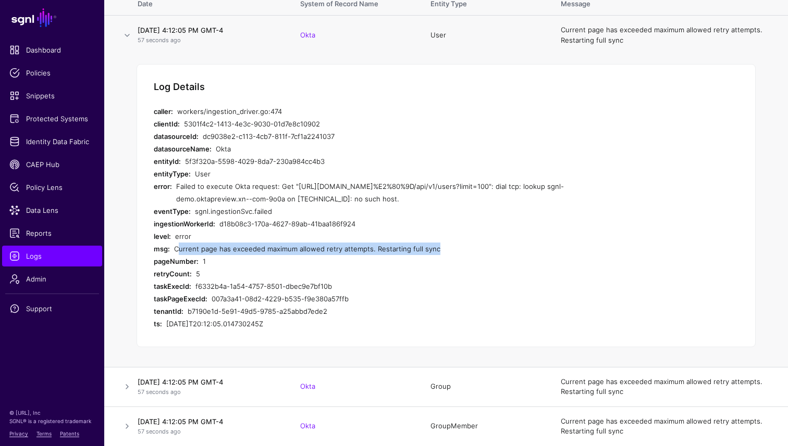
scroll to position [0, 0]
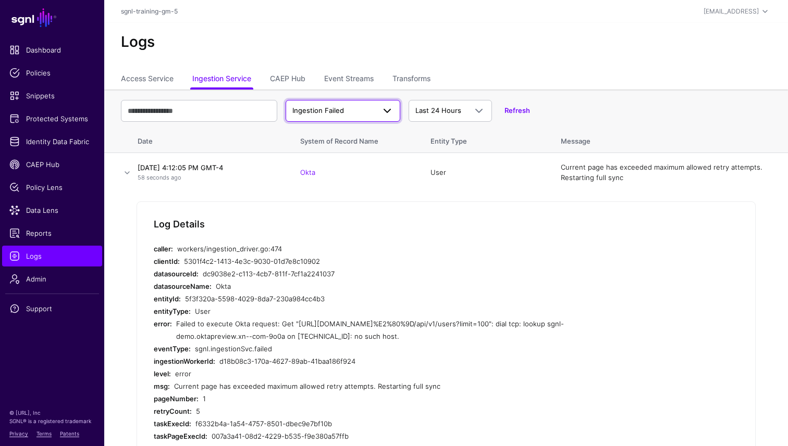
click at [342, 102] on link "Ingestion Failed" at bounding box center [342, 111] width 115 height 22
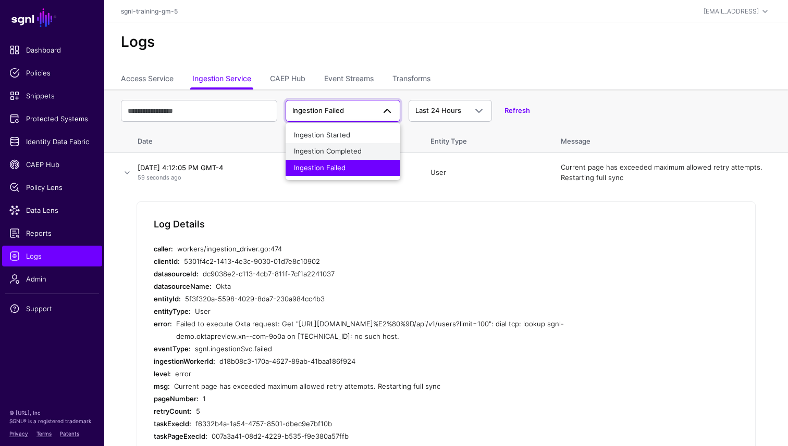
click at [332, 149] on span "Ingestion Completed" at bounding box center [328, 151] width 68 height 8
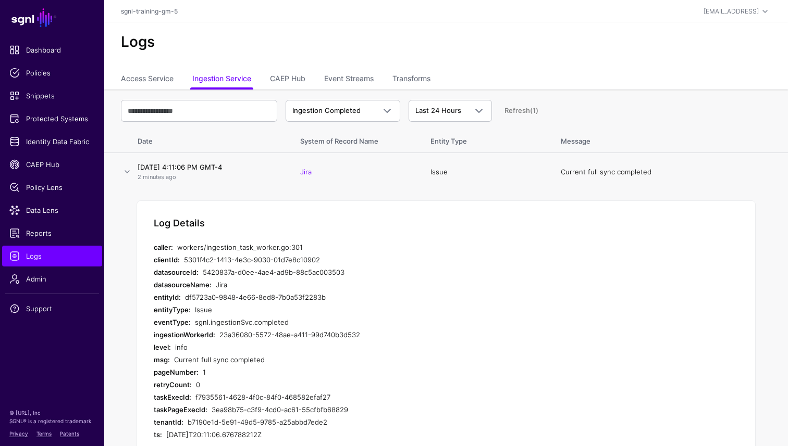
click at [120, 171] on td at bounding box center [118, 172] width 29 height 38
click at [125, 177] on link at bounding box center [127, 172] width 13 height 13
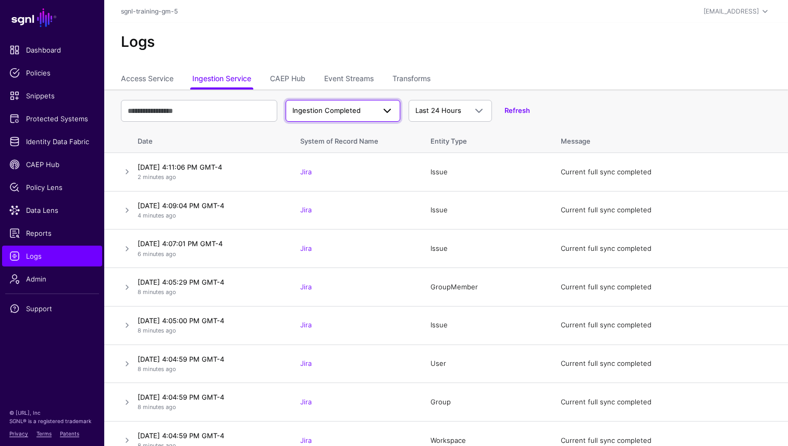
click at [364, 106] on span "Ingestion Completed" at bounding box center [333, 111] width 82 height 10
click at [345, 129] on button "Ingestion Started" at bounding box center [342, 135] width 115 height 17
click at [342, 108] on span "Ingestion Started" at bounding box center [320, 110] width 56 height 8
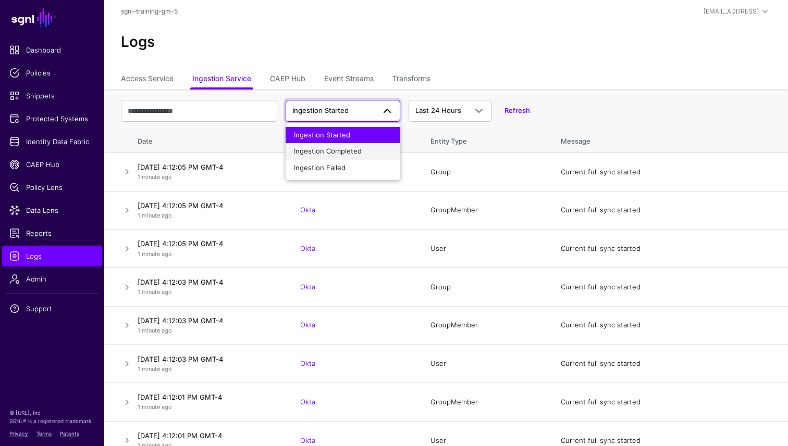
click at [326, 148] on span "Ingestion Completed" at bounding box center [328, 151] width 68 height 8
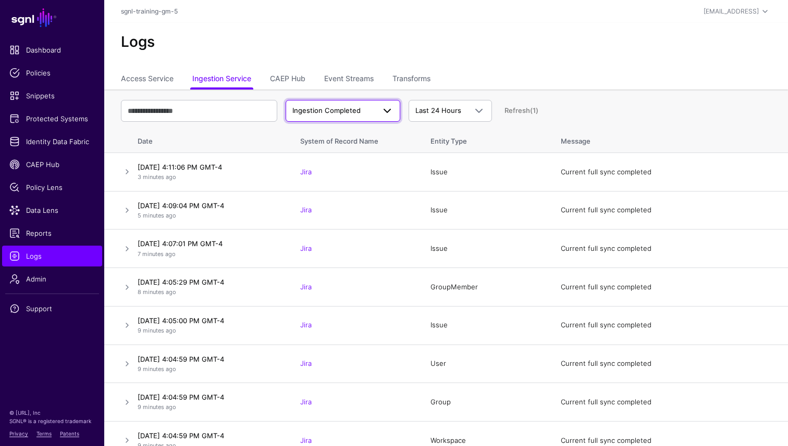
click at [319, 111] on span "Ingestion Completed" at bounding box center [326, 110] width 68 height 8
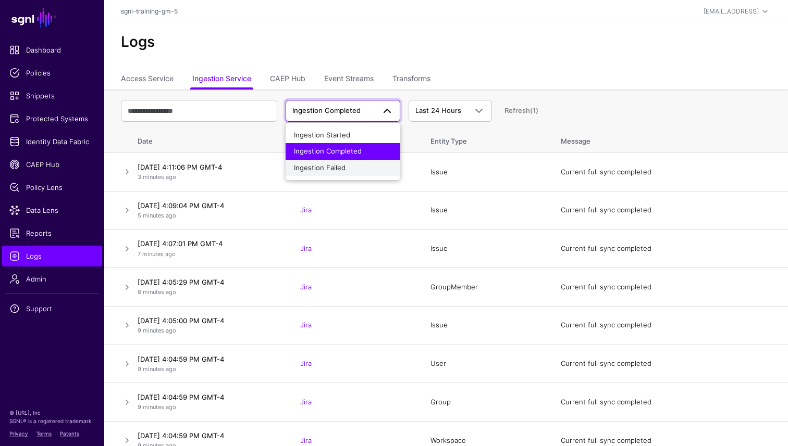
click at [331, 175] on button "Ingestion Failed" at bounding box center [342, 168] width 115 height 17
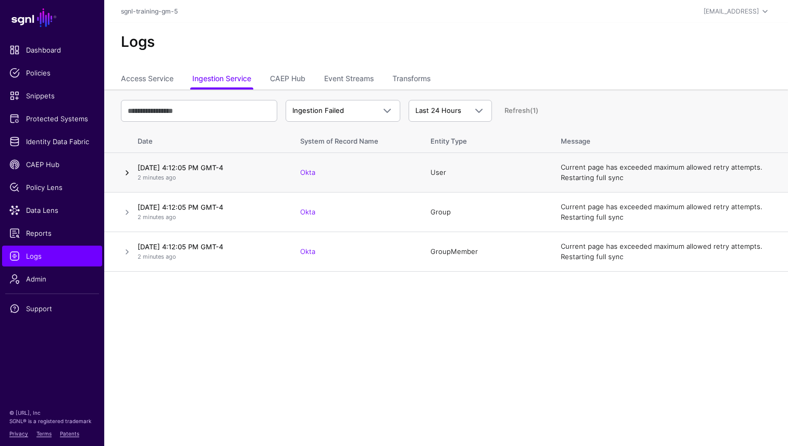
click at [127, 171] on link at bounding box center [127, 173] width 13 height 13
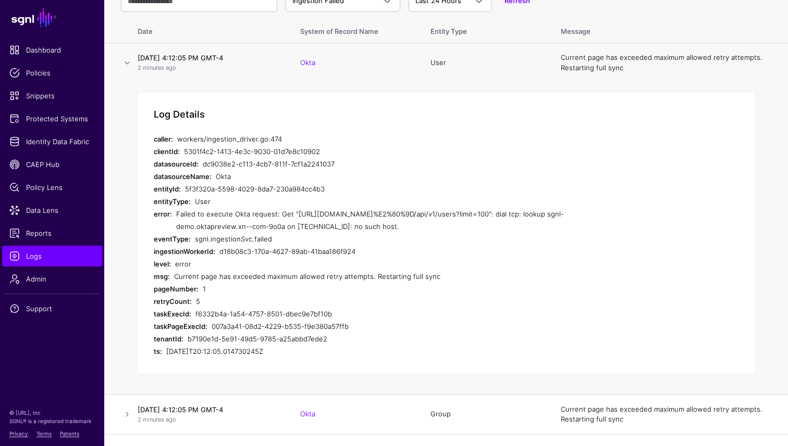
scroll to position [138, 0]
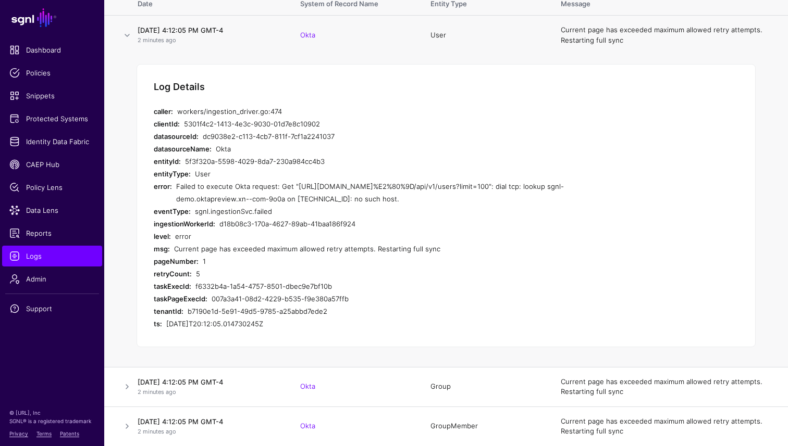
click at [228, 191] on div "Failed to execute Okta request: Get "[URL][DOMAIN_NAME]%E2%80%9D/api/v1/users?l…" at bounding box center [373, 192] width 394 height 25
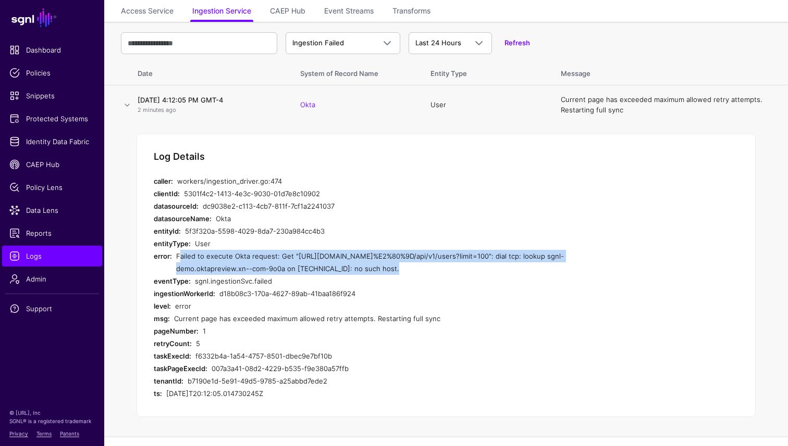
scroll to position [0, 0]
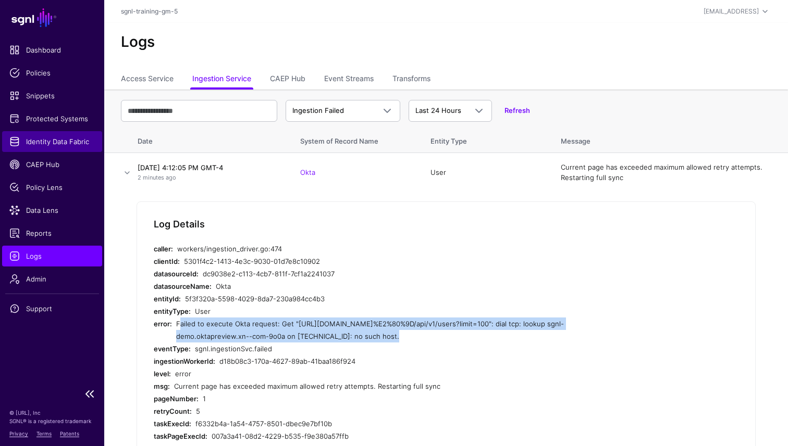
click at [42, 141] on span "Identity Data Fabric" at bounding box center [51, 141] width 85 height 10
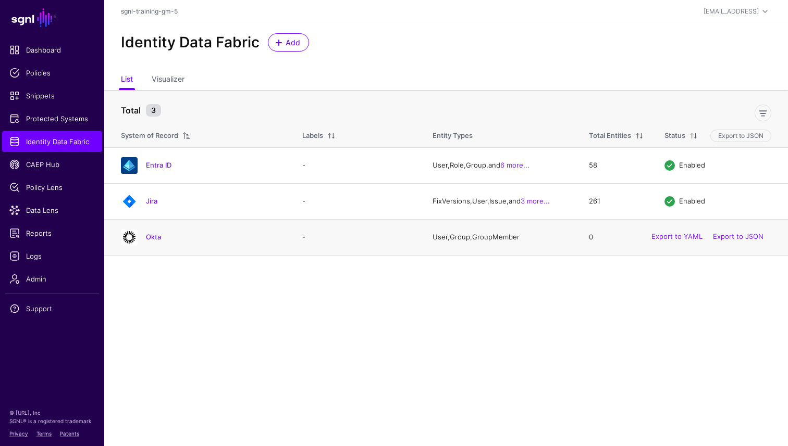
click at [210, 241] on h4 "Okta" at bounding box center [213, 236] width 135 height 9
click at [151, 232] on div "Okta" at bounding box center [201, 237] width 169 height 17
click at [153, 238] on link "Okta" at bounding box center [153, 237] width 15 height 8
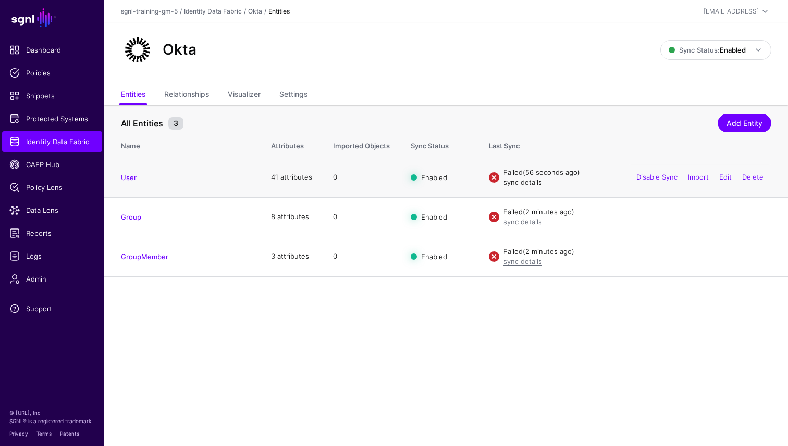
click at [520, 183] on link "sync details" at bounding box center [522, 182] width 39 height 8
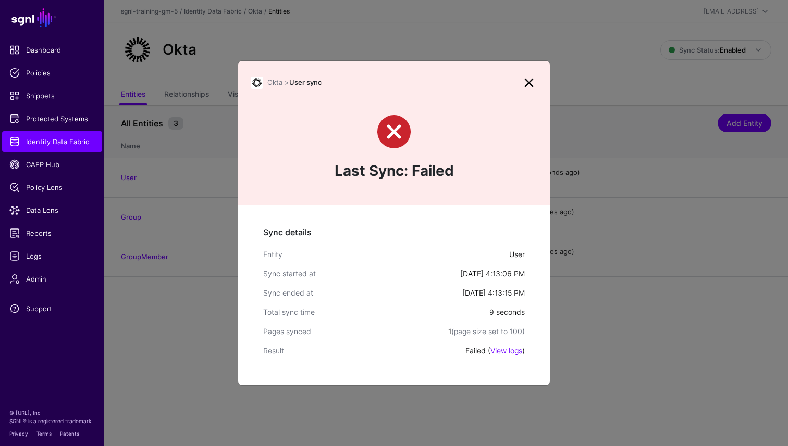
click at [530, 82] on link at bounding box center [528, 82] width 17 height 17
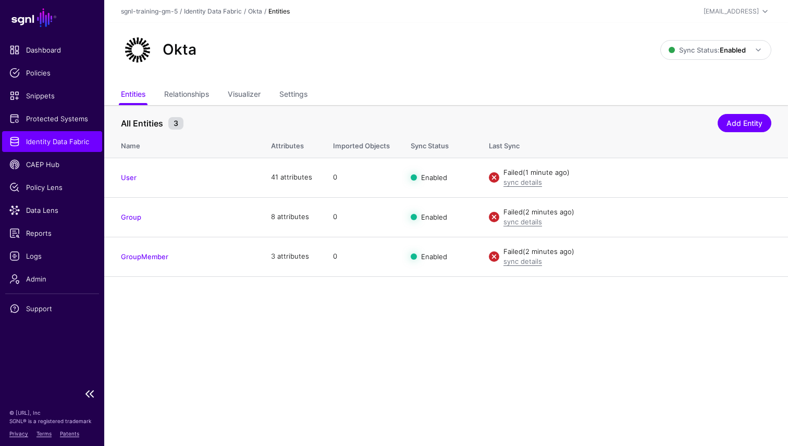
click at [43, 138] on span "Identity Data Fabric" at bounding box center [51, 141] width 85 height 10
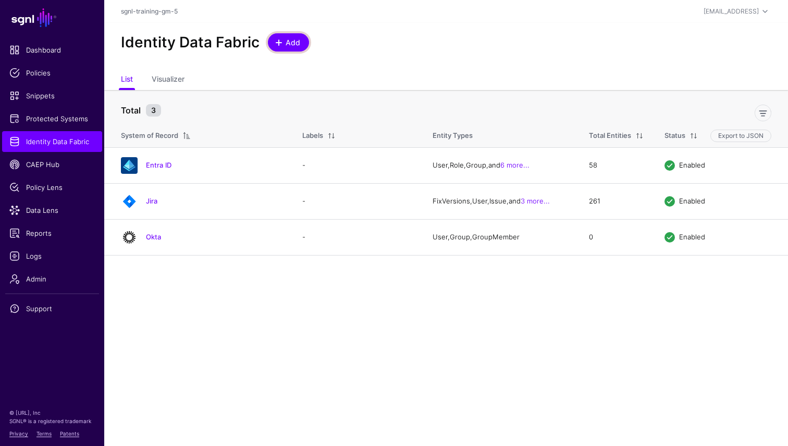
click at [284, 45] on span "Add" at bounding box center [292, 42] width 17 height 11
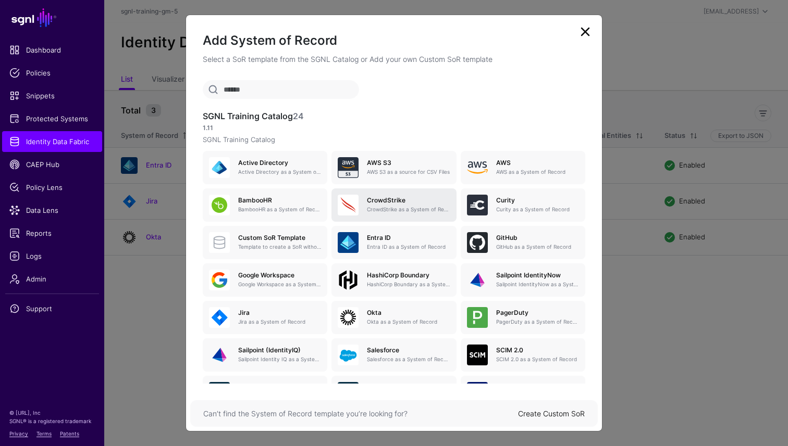
click at [401, 206] on p "CrowdStrike as a System of Record" at bounding box center [408, 210] width 83 height 8
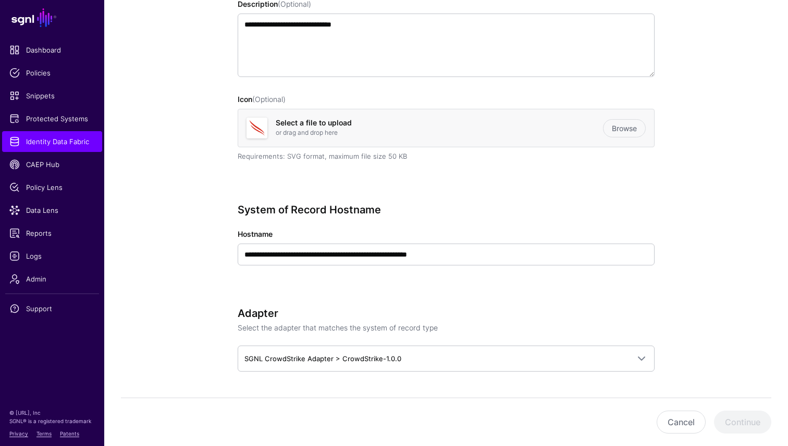
scroll to position [219, 0]
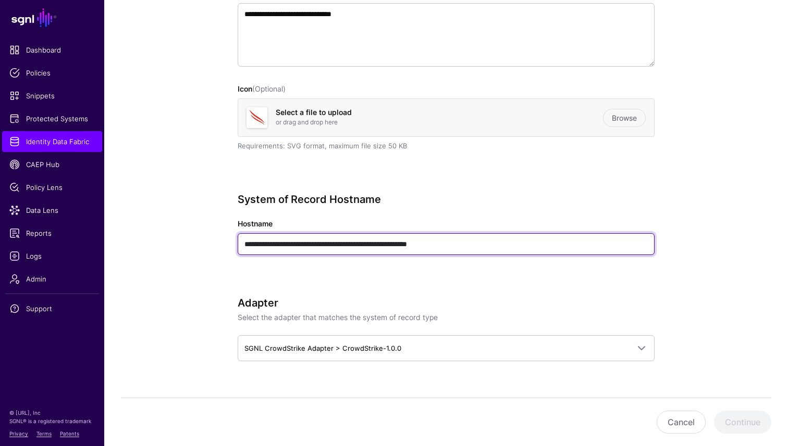
click at [357, 252] on input "**********" at bounding box center [446, 244] width 417 height 22
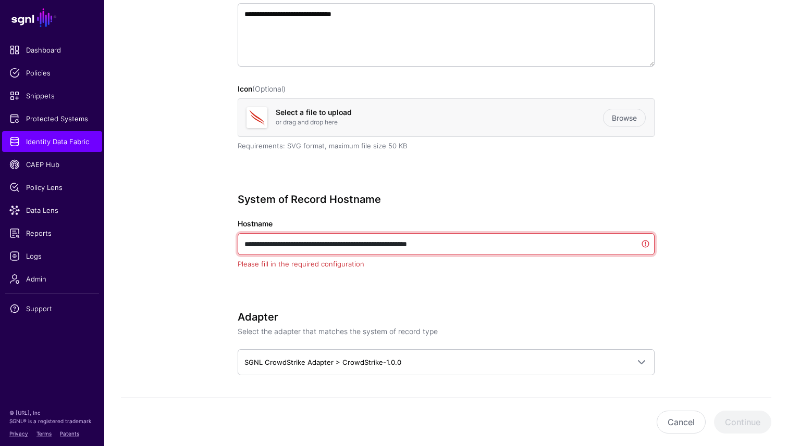
click at [357, 252] on input "**********" at bounding box center [446, 244] width 417 height 22
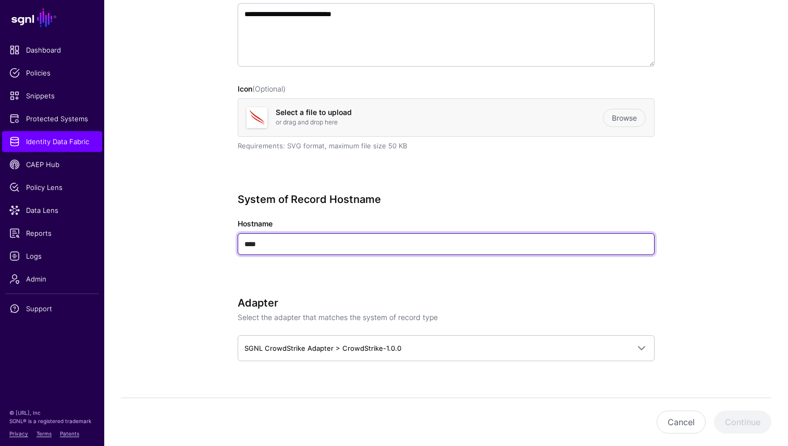
type input "****"
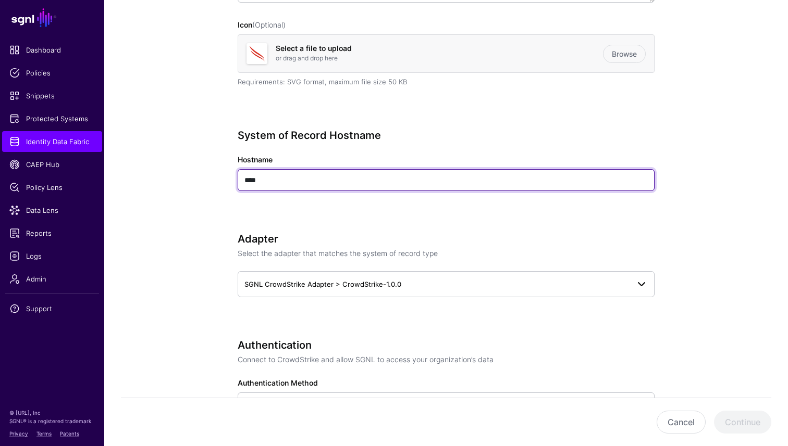
scroll to position [284, 0]
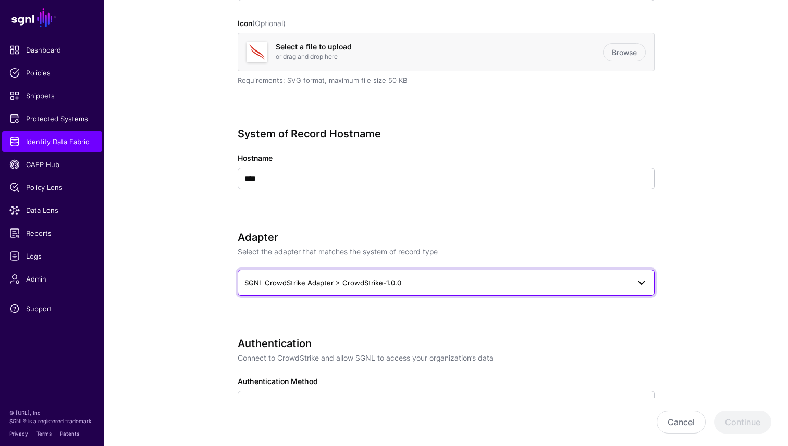
click at [403, 286] on span "SGNL CrowdStrike Adapter > CrowdStrike-1.0.0" at bounding box center [436, 282] width 384 height 11
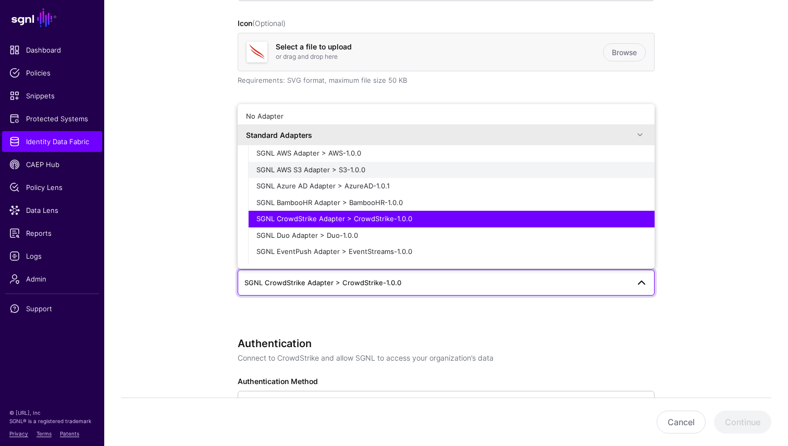
click at [341, 171] on span "SGNL AWS S3 Adapter > S3-1.0.0" at bounding box center [310, 170] width 109 height 8
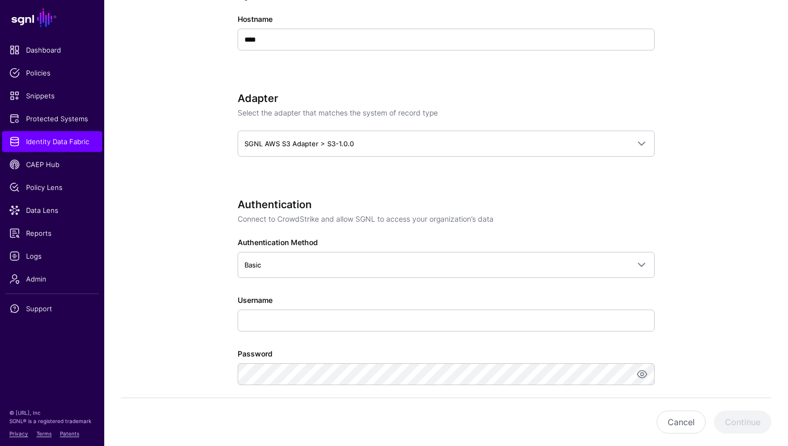
scroll to position [427, 0]
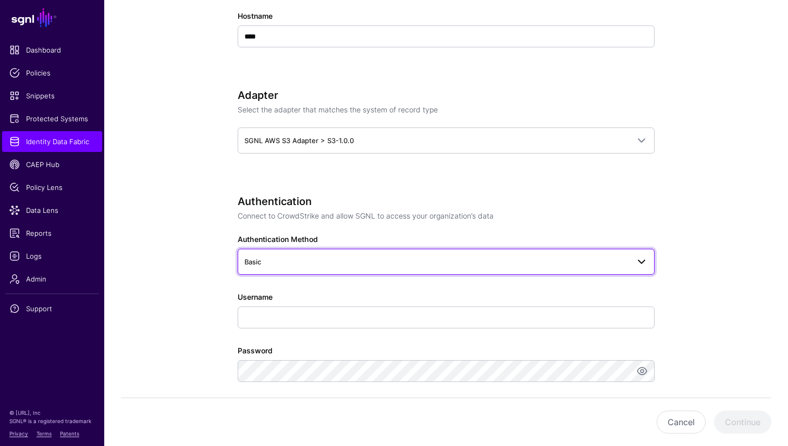
click at [318, 260] on span "Basic" at bounding box center [436, 261] width 384 height 11
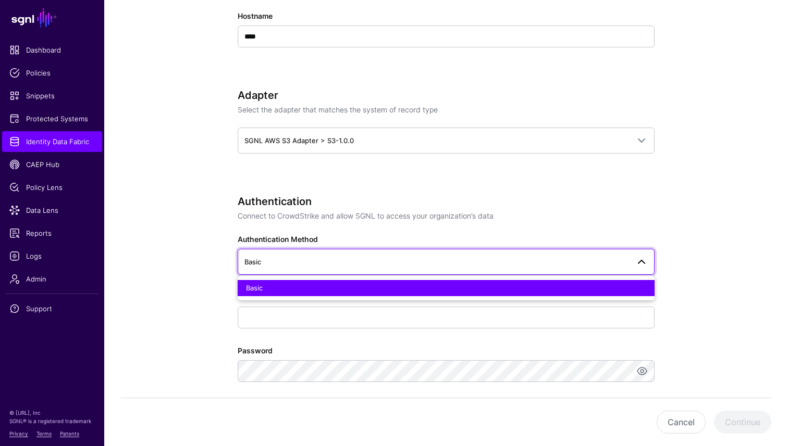
click at [318, 260] on span "Basic" at bounding box center [436, 261] width 384 height 11
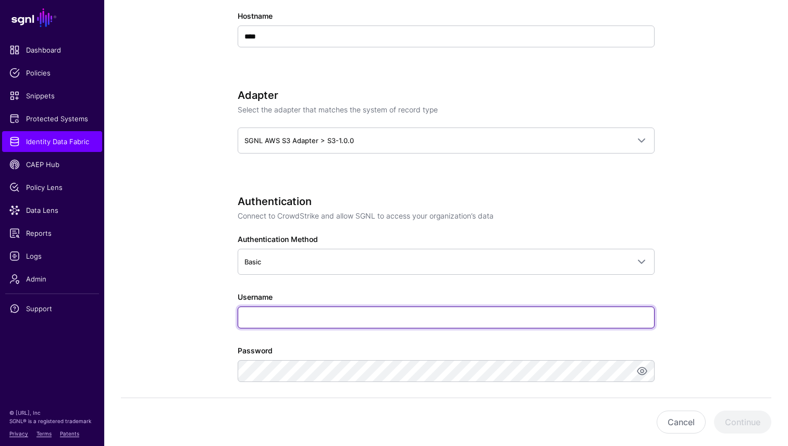
click at [281, 321] on input "Username" at bounding box center [446, 318] width 417 height 22
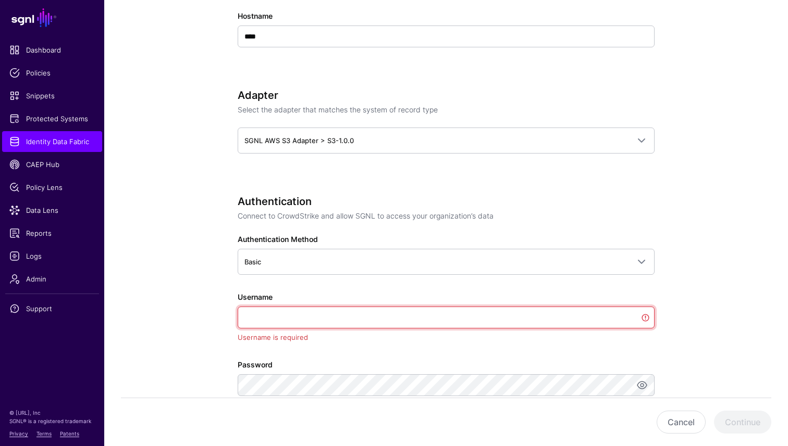
paste input "**********"
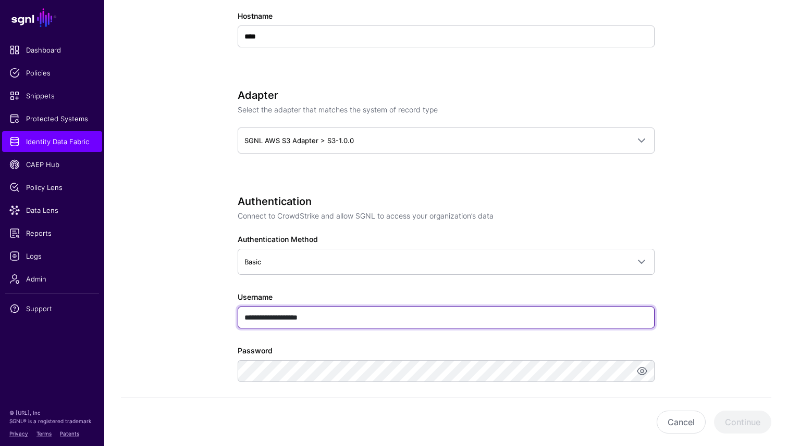
type input "**********"
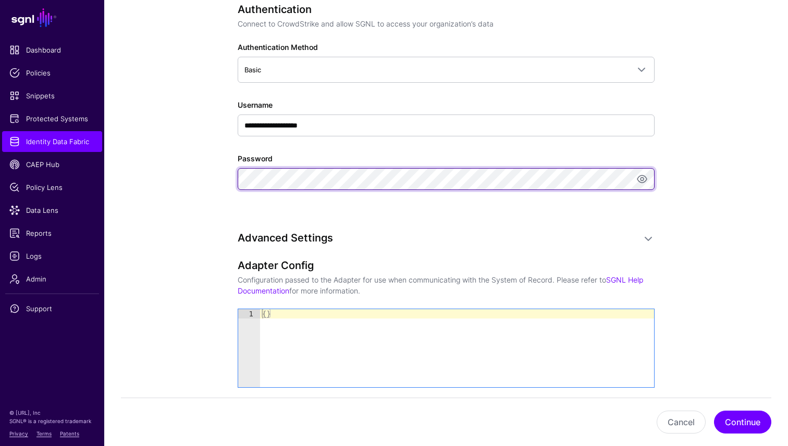
scroll to position [623, 0]
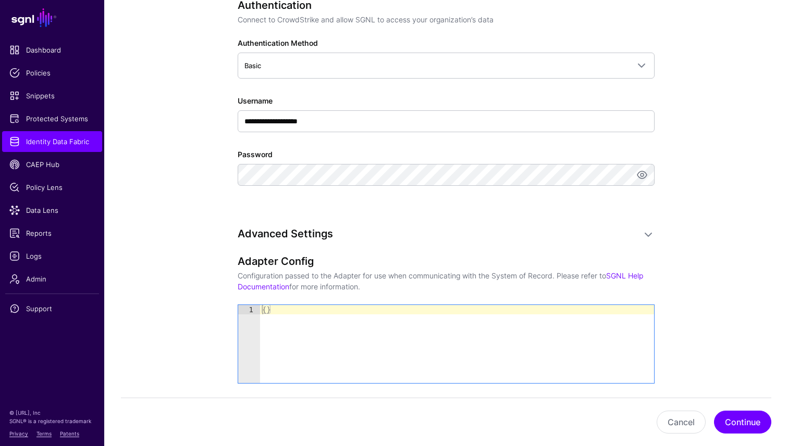
click at [267, 308] on div "{ }" at bounding box center [457, 353] width 394 height 97
type textarea "**"
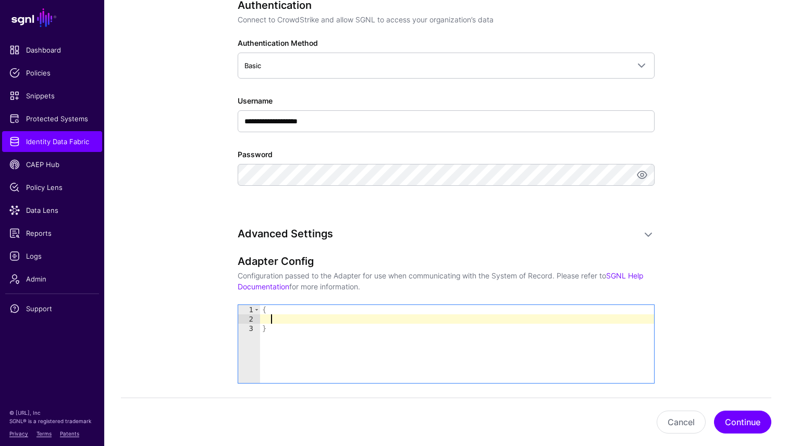
paste textarea "**********"
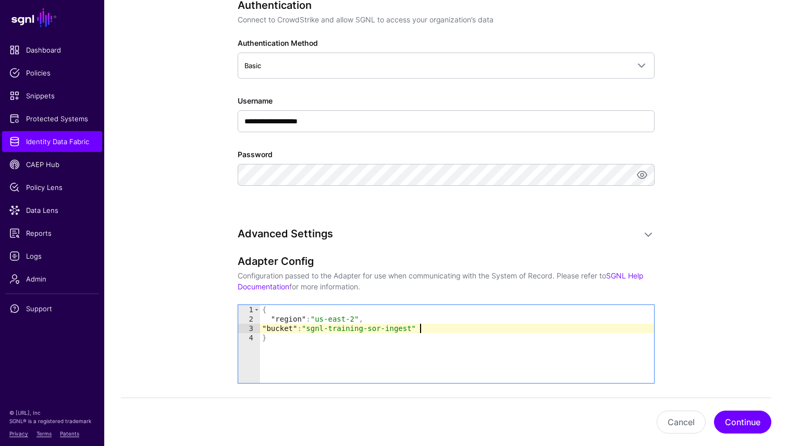
click at [271, 320] on div "{ "region" : "us-east-2" , "bucket" : "sgnl-training-sor-ingest" }" at bounding box center [457, 353] width 394 height 97
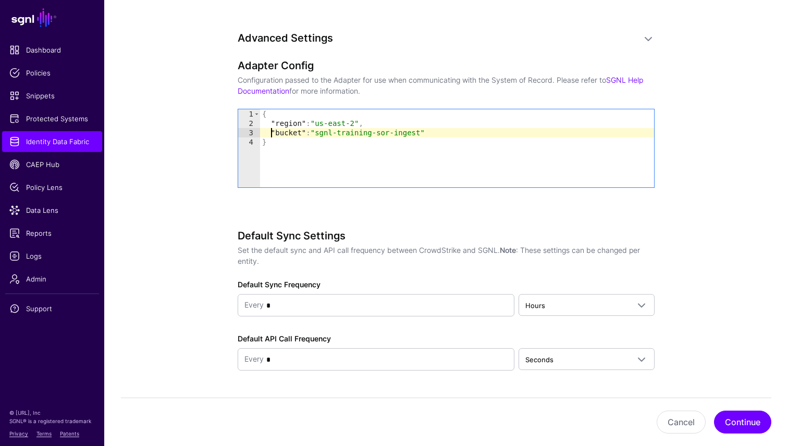
scroll to position [850, 0]
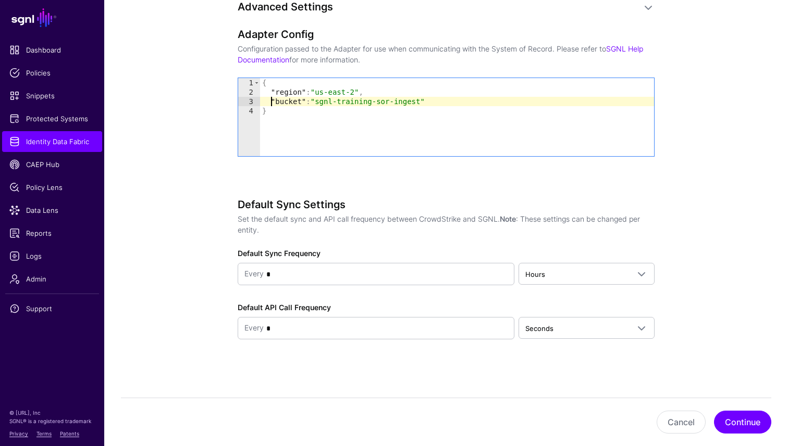
type textarea "**********"
click at [739, 427] on button "Continue" at bounding box center [742, 422] width 57 height 23
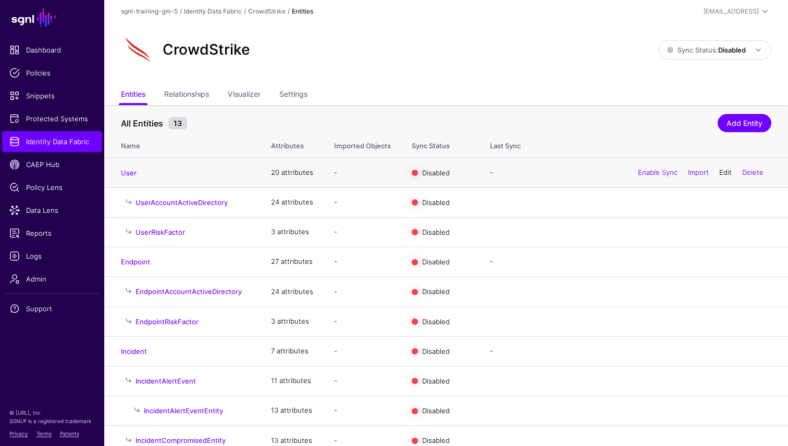
click at [723, 173] on link "Edit" at bounding box center [725, 172] width 13 height 8
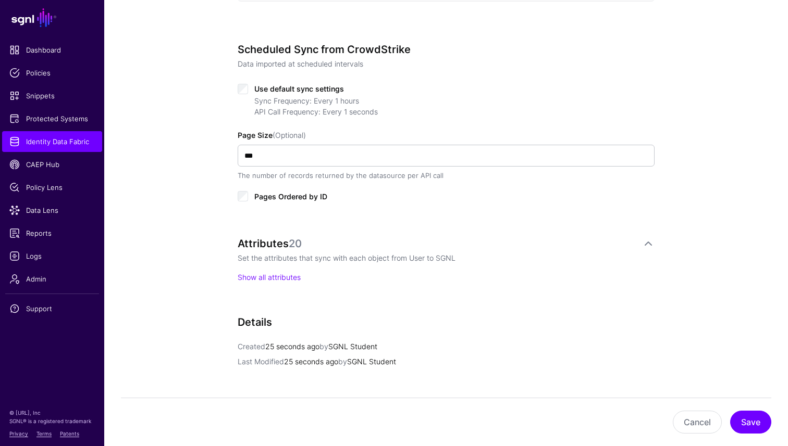
scroll to position [491, 0]
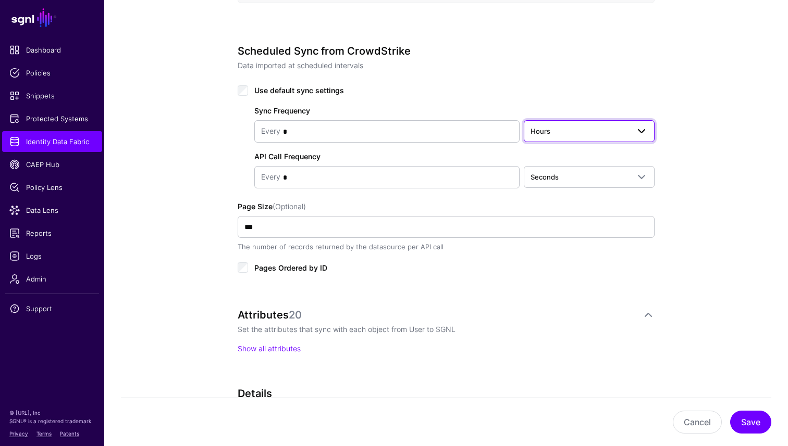
click at [592, 131] on span "Hours" at bounding box center [579, 131] width 98 height 11
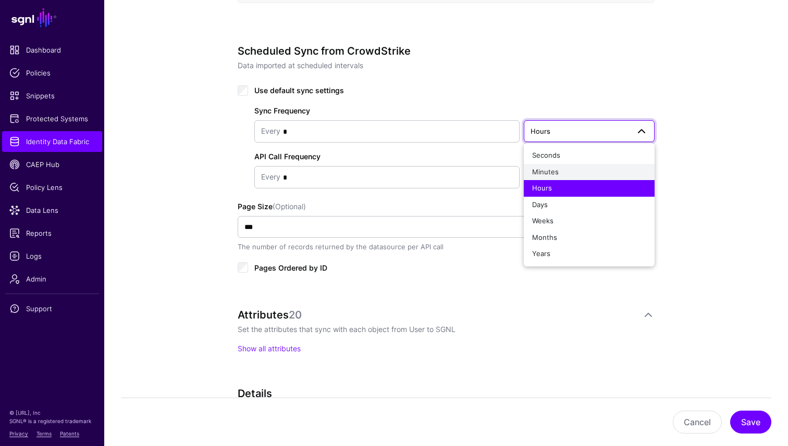
click at [554, 173] on span "Minutes" at bounding box center [545, 172] width 27 height 8
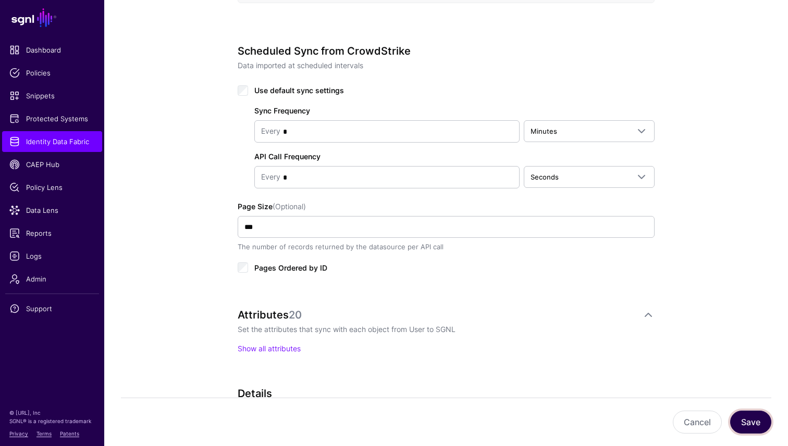
click at [752, 422] on button "Save" at bounding box center [750, 422] width 41 height 23
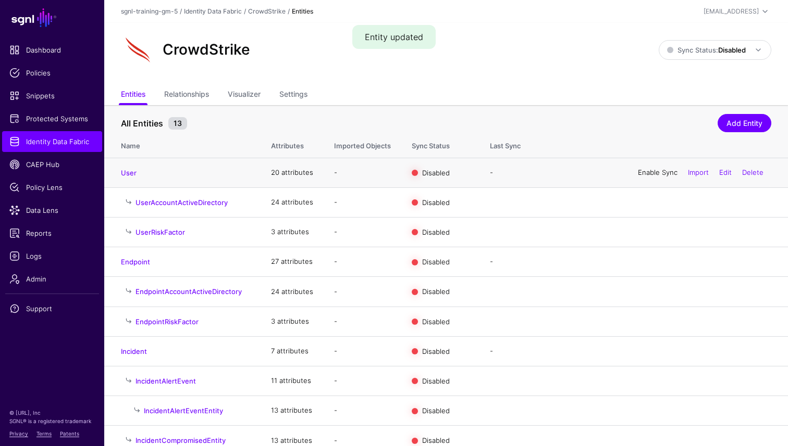
click at [642, 169] on link "Enable Sync" at bounding box center [658, 172] width 40 height 8
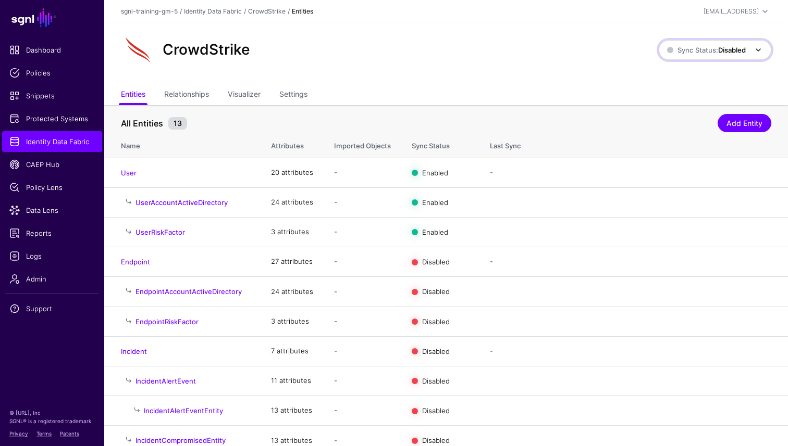
click at [754, 53] on span at bounding box center [758, 50] width 13 height 13
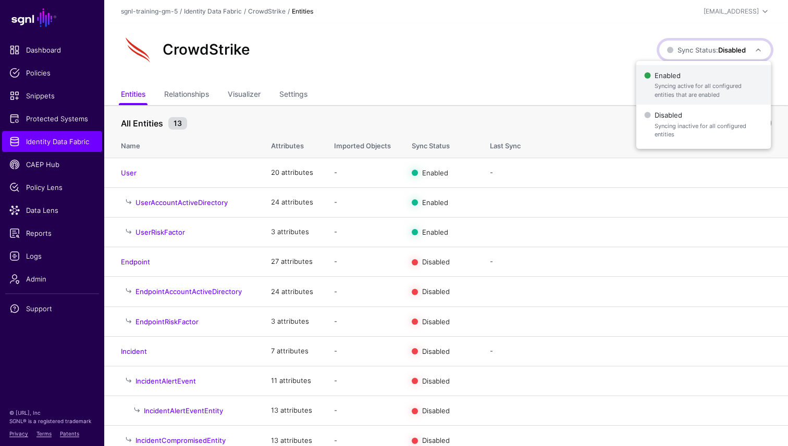
click at [680, 93] on span "Syncing active for all configured entities that are enabled" at bounding box center [708, 90] width 108 height 17
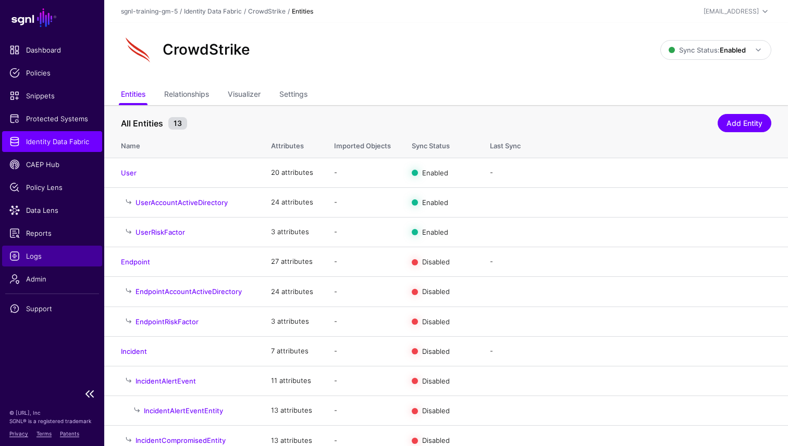
click at [59, 257] on span "Logs" at bounding box center [51, 256] width 85 height 10
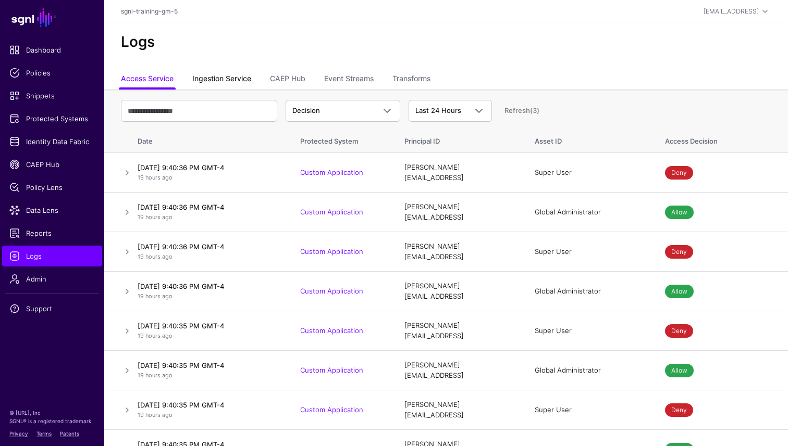
click at [230, 81] on link "Ingestion Service" at bounding box center [221, 80] width 59 height 20
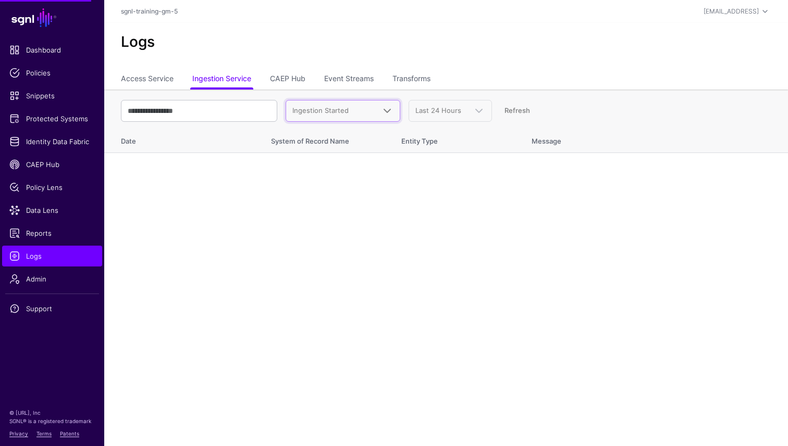
click at [356, 112] on span "Ingestion Started" at bounding box center [333, 111] width 82 height 10
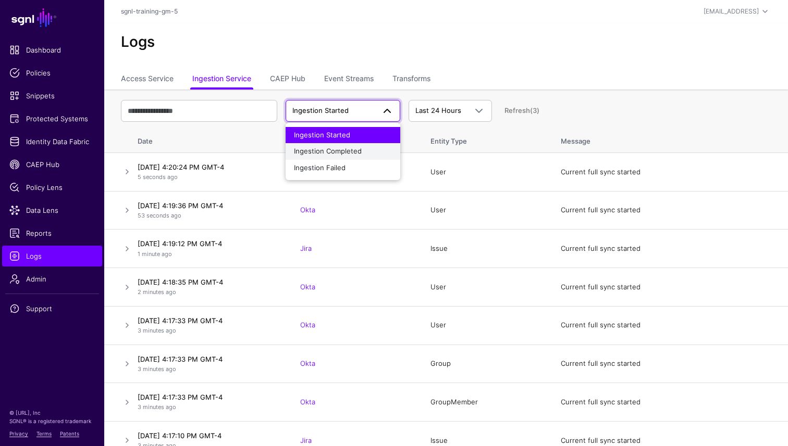
click at [349, 149] on span "Ingestion Completed" at bounding box center [328, 151] width 68 height 8
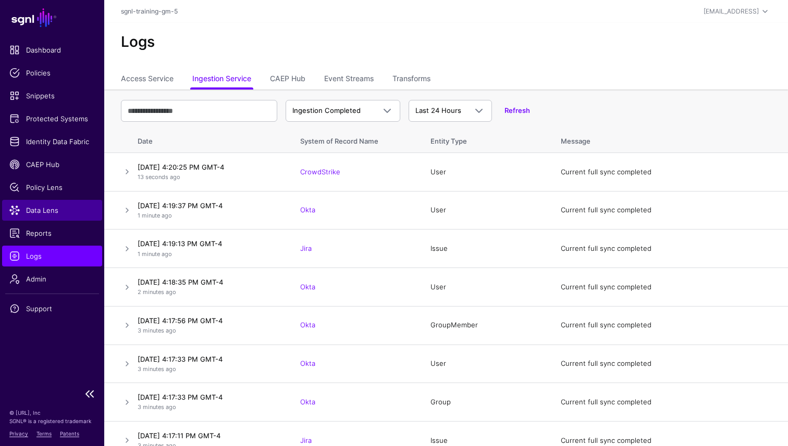
click at [45, 210] on span "Data Lens" at bounding box center [51, 210] width 85 height 10
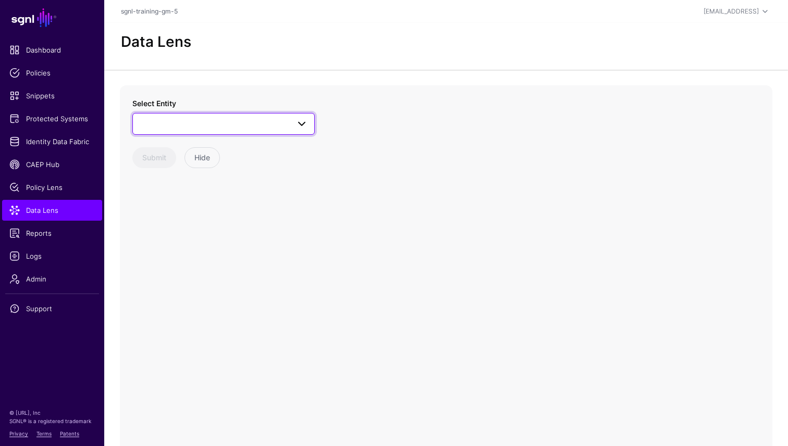
click at [297, 124] on span at bounding box center [301, 124] width 13 height 13
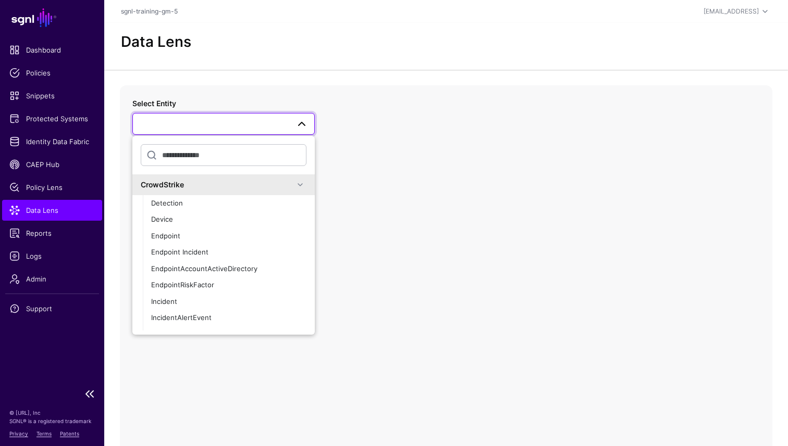
click at [64, 215] on span "Data Lens" at bounding box center [51, 210] width 85 height 10
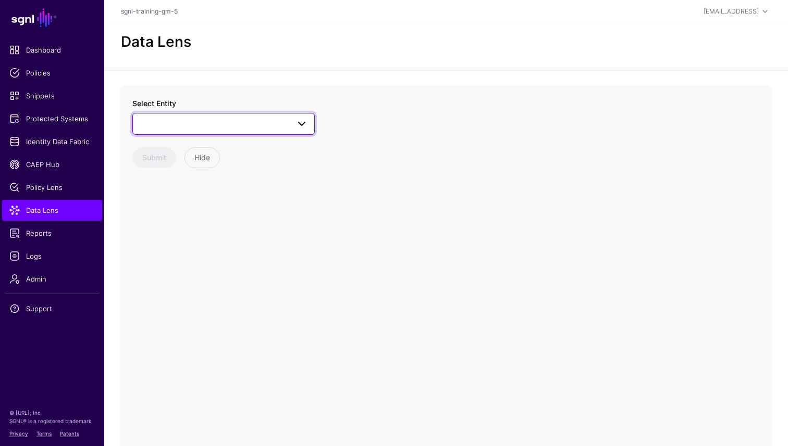
click at [195, 124] on span at bounding box center [223, 124] width 169 height 13
type input "*"
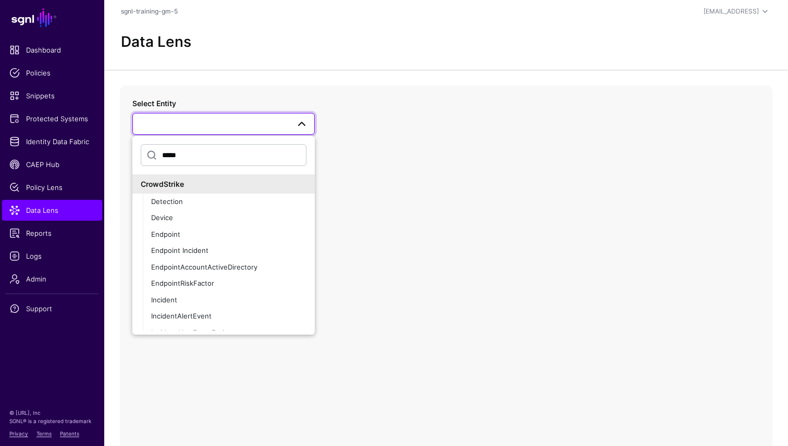
type input "*****"
click at [157, 184] on div "CrowdStrike" at bounding box center [224, 184] width 166 height 11
click at [39, 205] on span "Data Lens" at bounding box center [51, 210] width 85 height 10
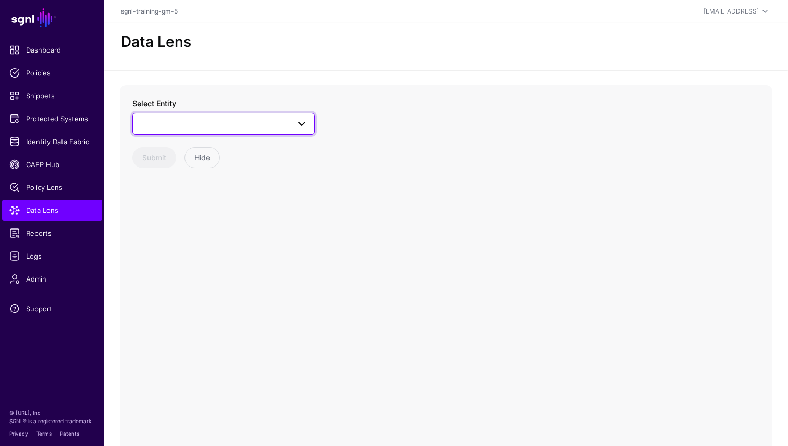
click at [308, 122] on link at bounding box center [223, 124] width 182 height 22
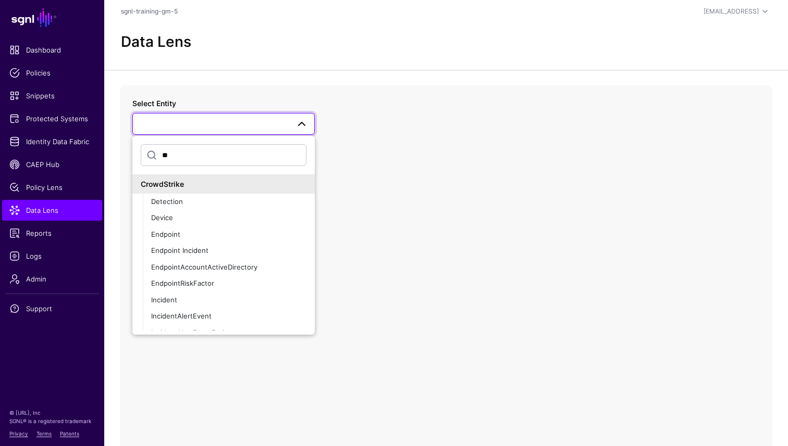
type input "*"
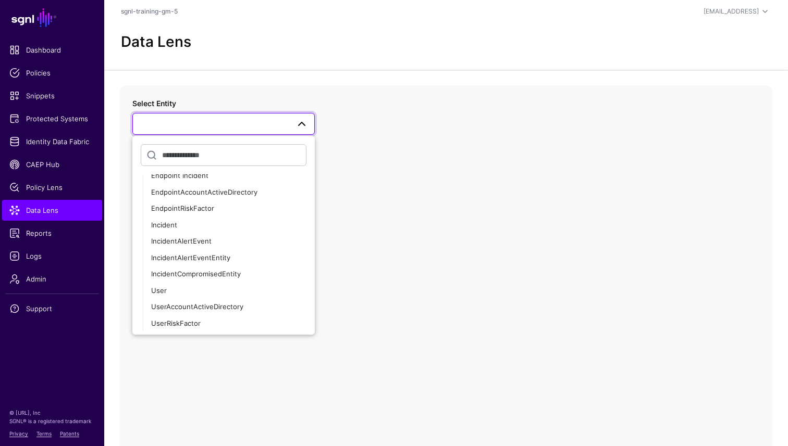
scroll to position [88, 0]
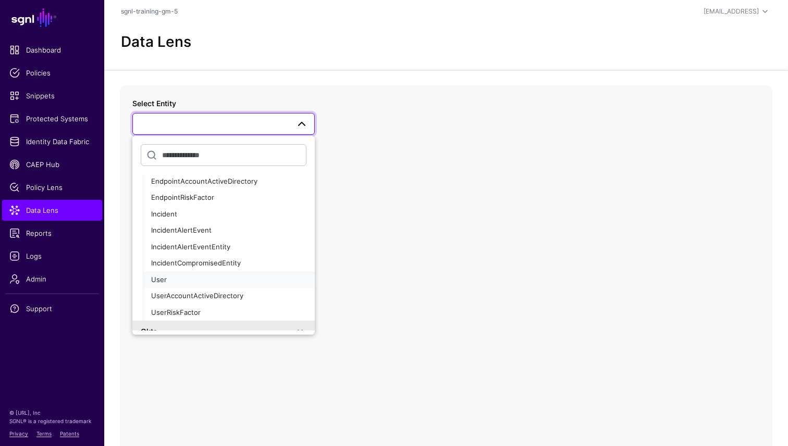
click at [224, 277] on div "User" at bounding box center [228, 280] width 155 height 10
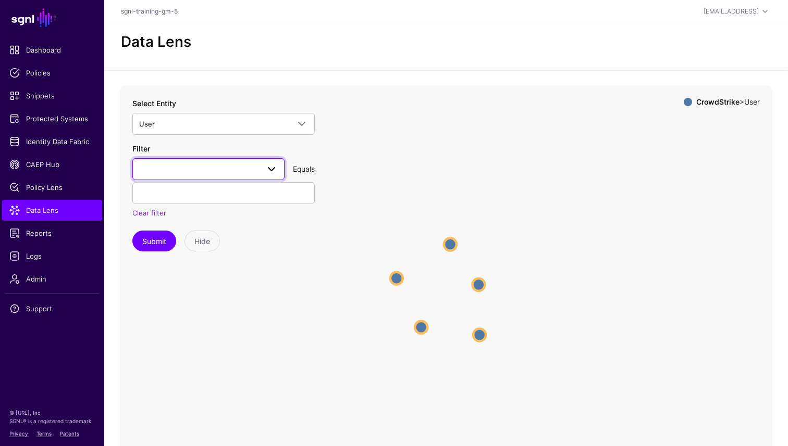
click at [271, 171] on span at bounding box center [271, 169] width 13 height 13
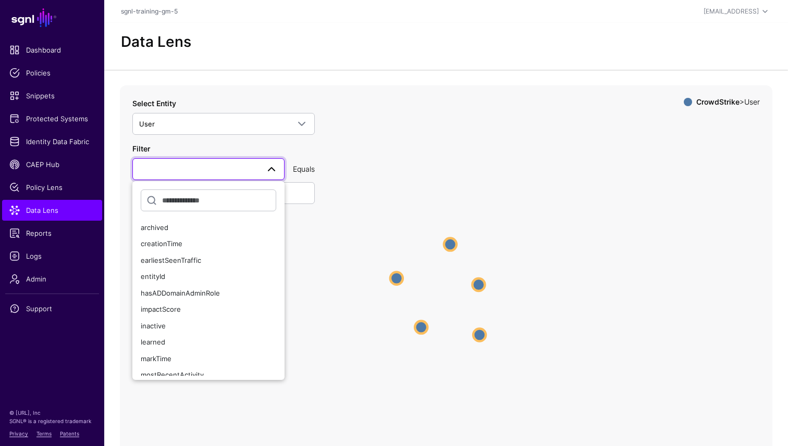
click at [271, 171] on span at bounding box center [271, 169] width 13 height 13
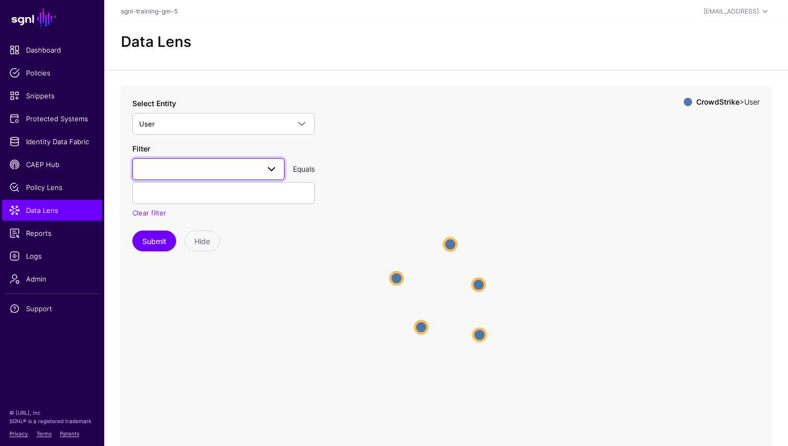
click at [260, 173] on span at bounding box center [268, 169] width 19 height 13
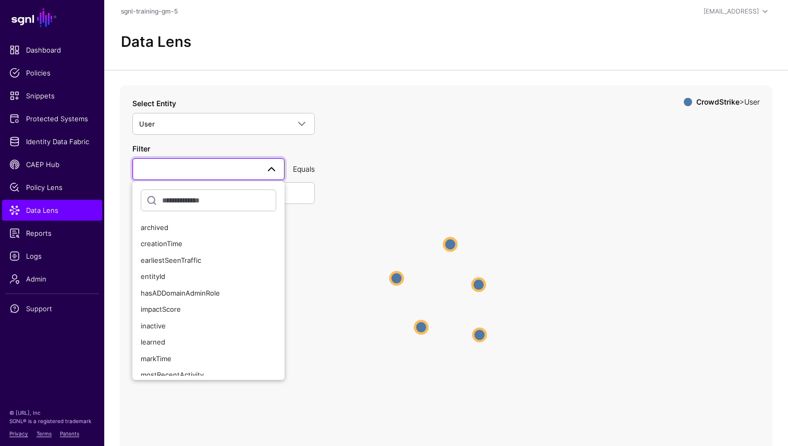
click at [378, 325] on icon "User User User User User User User User User User" at bounding box center [446, 293] width 652 height 417
click at [383, 119] on icon "User User User User User User User User User User" at bounding box center [446, 293] width 652 height 417
click at [267, 170] on span at bounding box center [271, 169] width 13 height 13
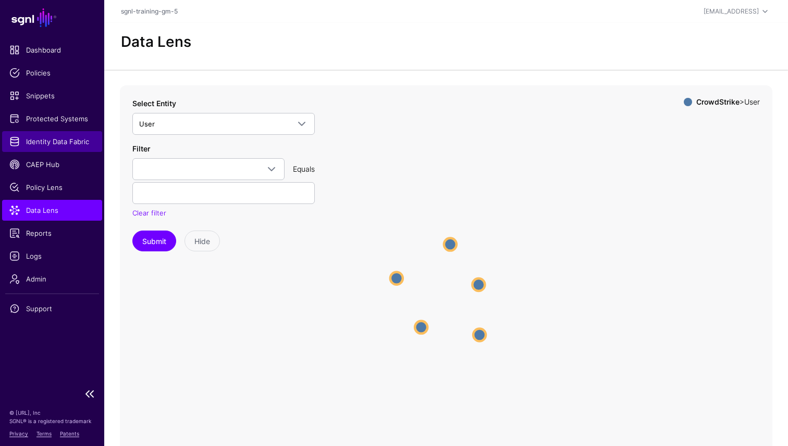
click at [51, 143] on span "Identity Data Fabric" at bounding box center [51, 141] width 85 height 10
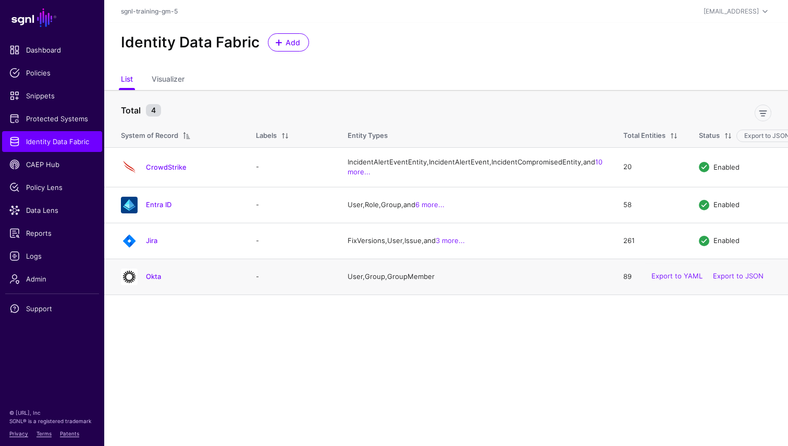
click at [153, 285] on div "Okta" at bounding box center [178, 277] width 122 height 17
click at [153, 281] on link "Okta" at bounding box center [153, 276] width 15 height 8
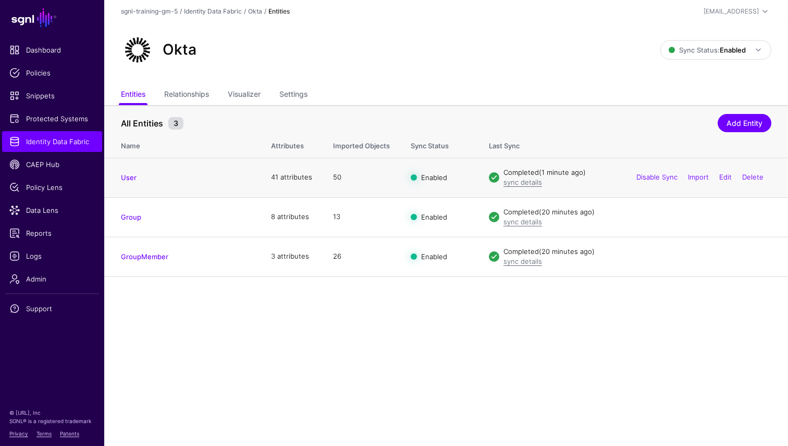
click at [129, 182] on h4 "User" at bounding box center [185, 177] width 129 height 9
click at [129, 181] on link "User" at bounding box center [129, 177] width 16 height 8
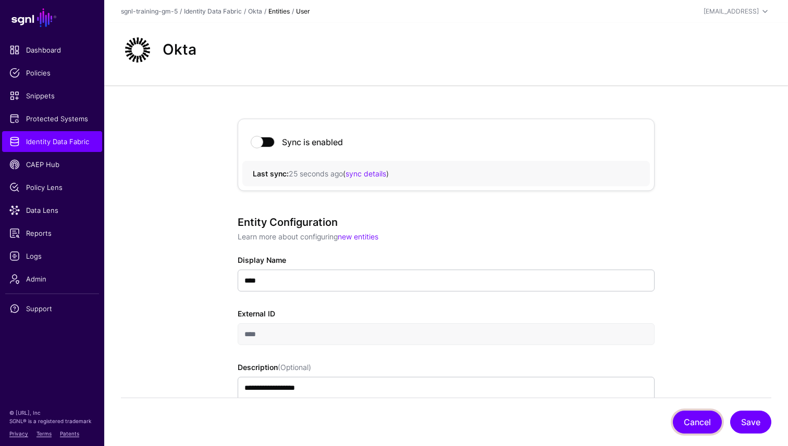
click at [707, 415] on button "Cancel" at bounding box center [696, 422] width 49 height 23
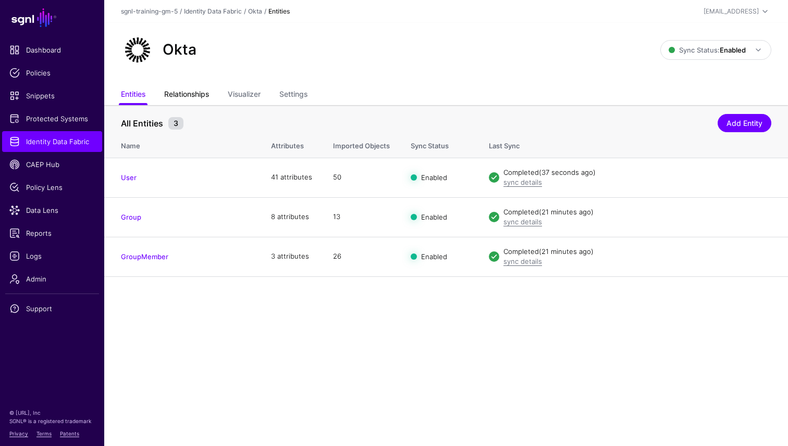
click at [184, 96] on link "Relationships" at bounding box center [186, 95] width 45 height 20
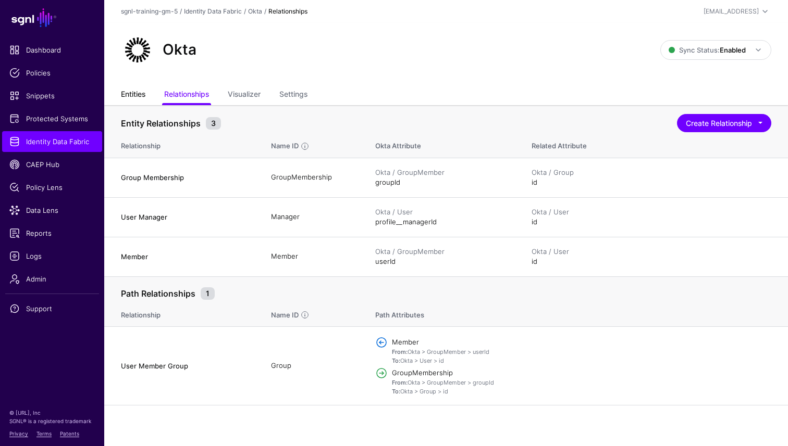
click at [144, 94] on link "Entities" at bounding box center [133, 95] width 24 height 20
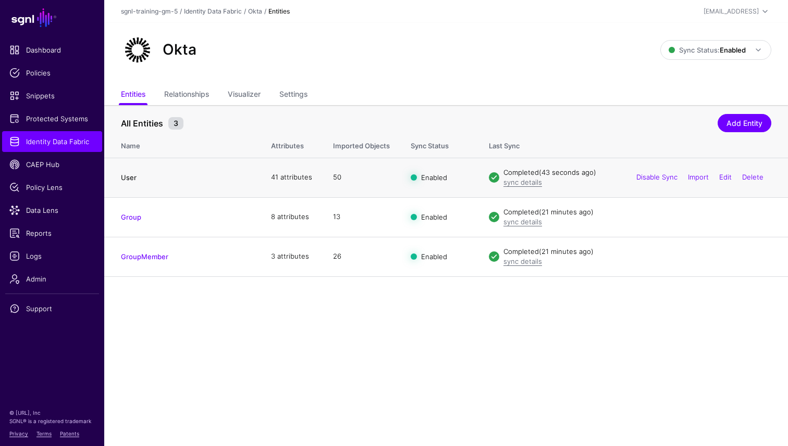
click at [131, 177] on link "User" at bounding box center [129, 177] width 16 height 8
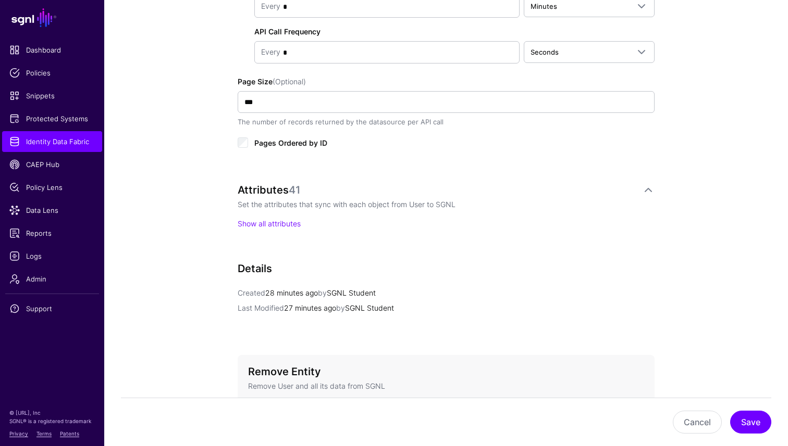
scroll to position [618, 0]
click at [278, 218] on link "Show all attributes" at bounding box center [269, 222] width 63 height 9
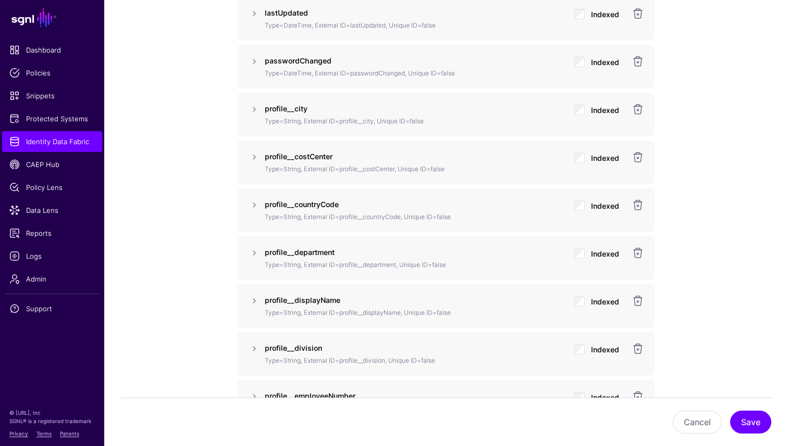
scroll to position [1169, 0]
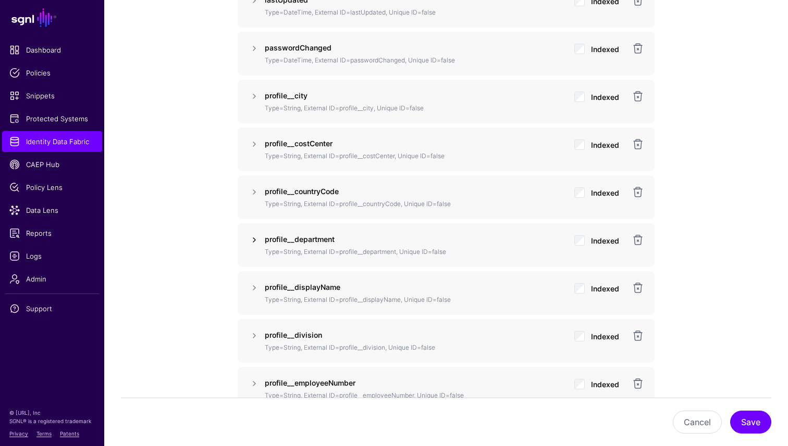
click at [259, 238] on link at bounding box center [254, 240] width 13 height 13
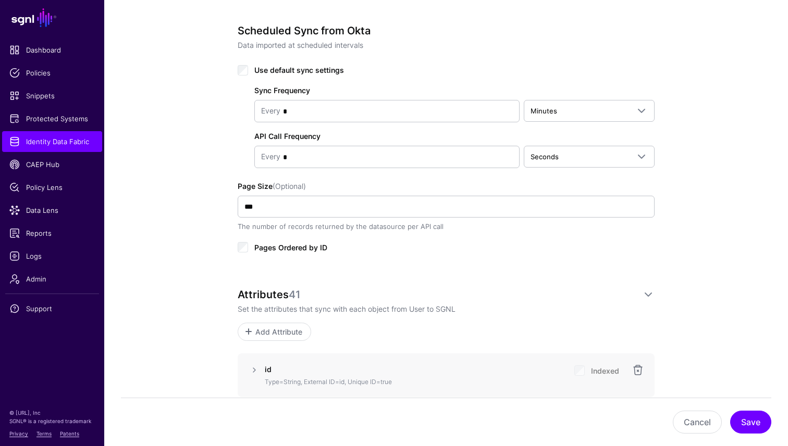
scroll to position [0, 0]
